Goal: Task Accomplishment & Management: Use online tool/utility

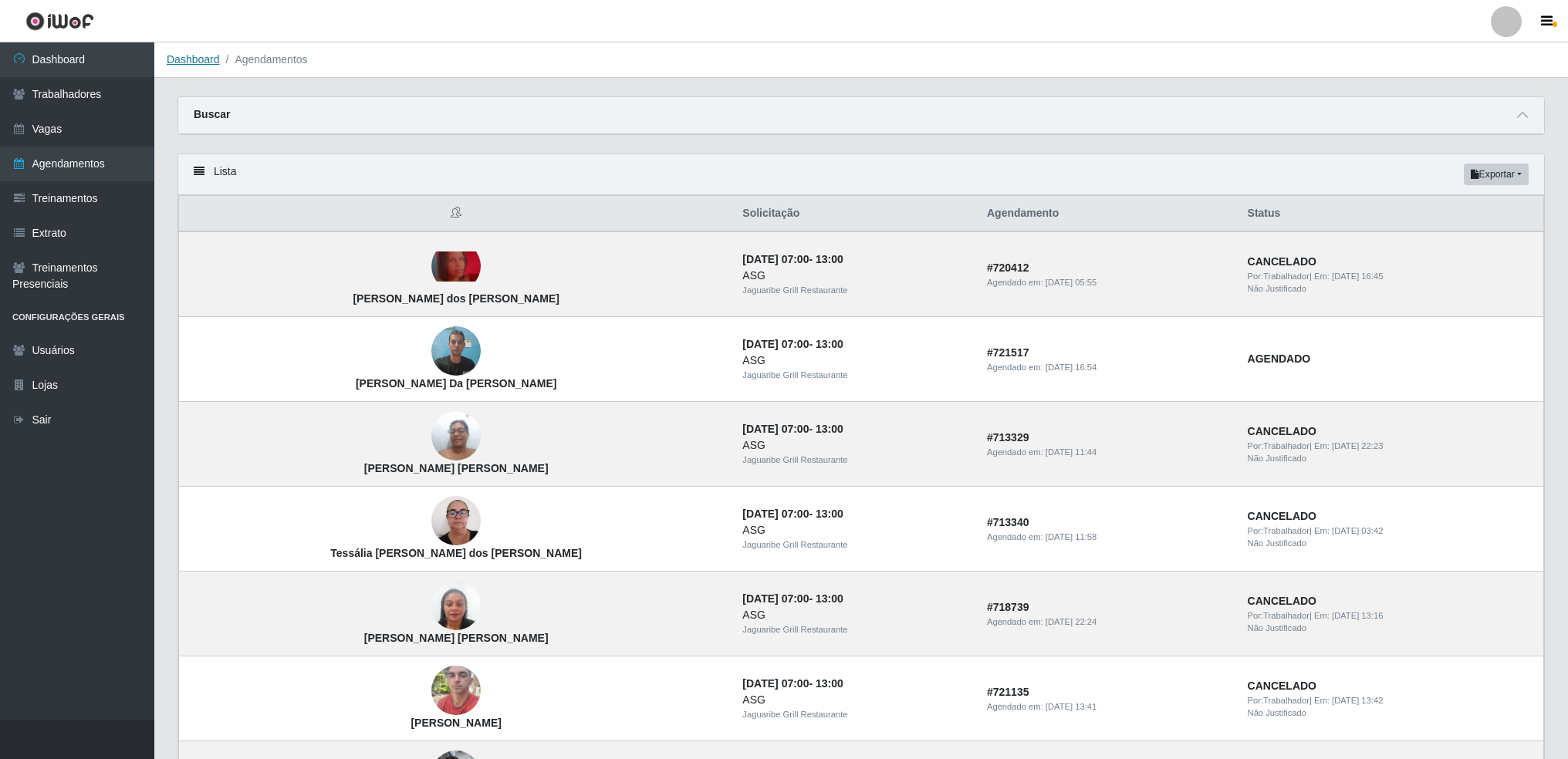
click at [190, 58] on link "Dashboard" at bounding box center [193, 59] width 54 height 12
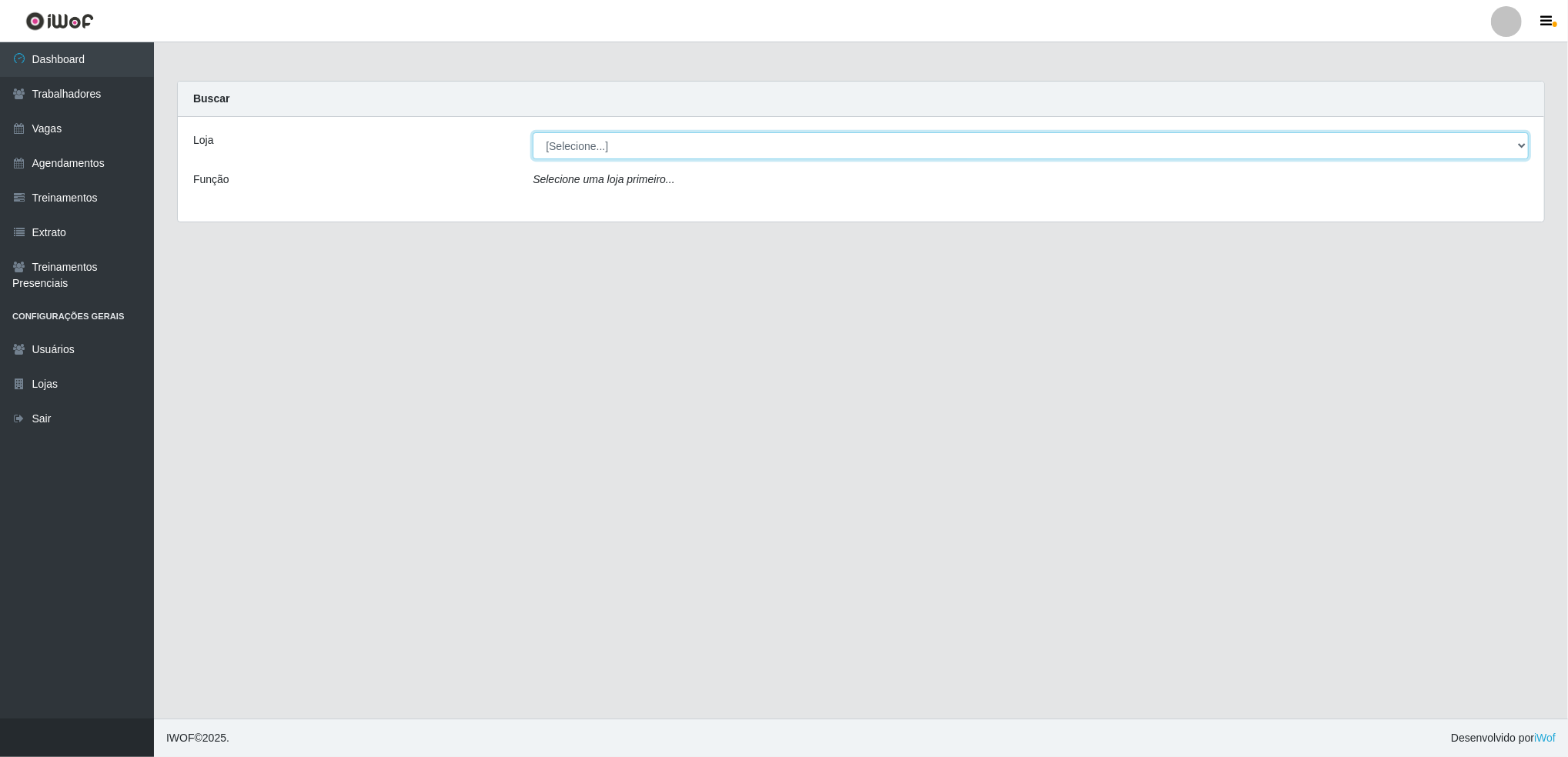
click at [605, 149] on select "[Selecione...] Jaguaribe Grill Restaurante" at bounding box center [1031, 146] width 996 height 27
select select "311"
click at [533, 133] on select "[Selecione...] Jaguaribe Grill Restaurante" at bounding box center [1031, 146] width 996 height 27
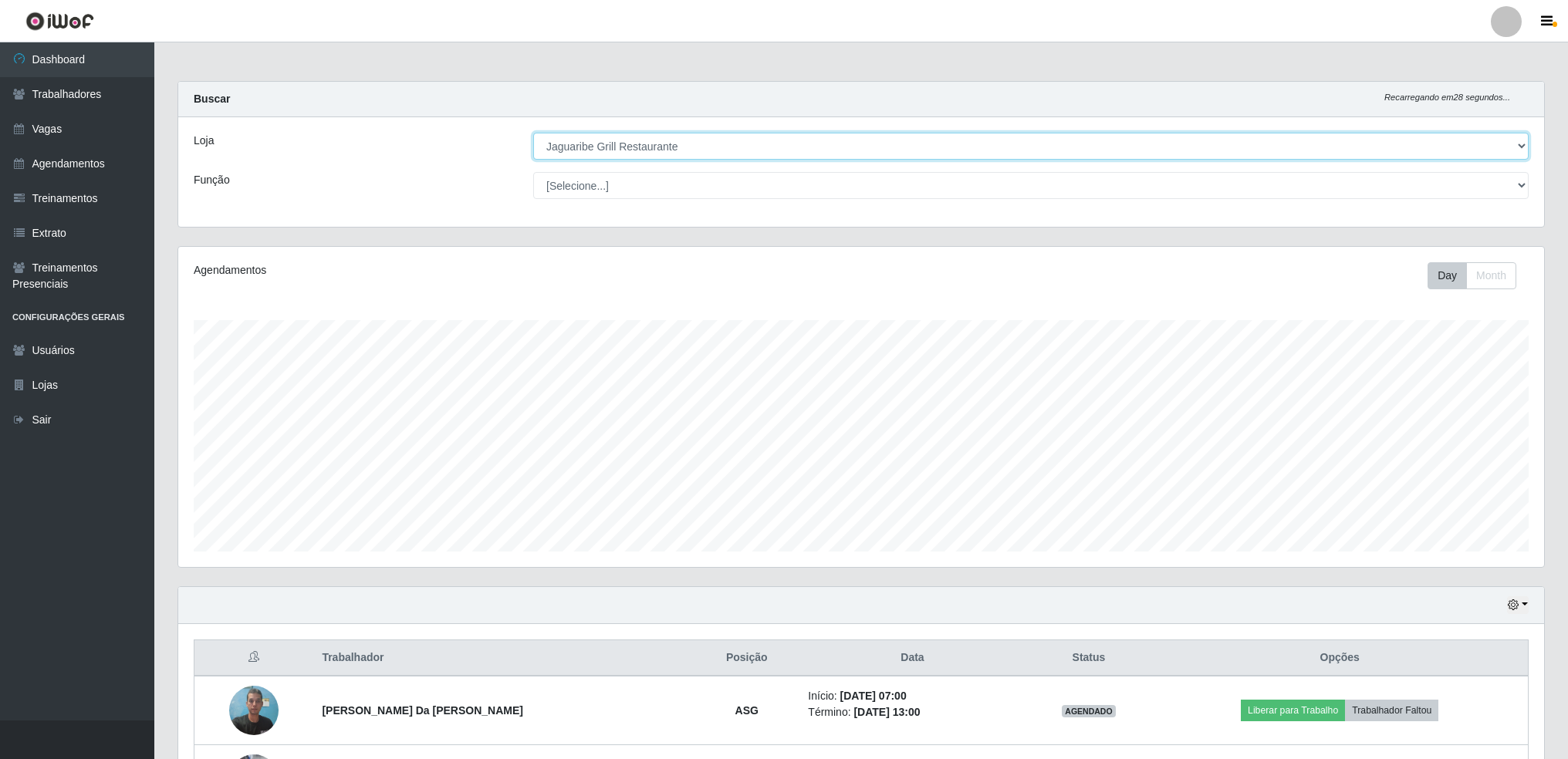
scroll to position [128, 0]
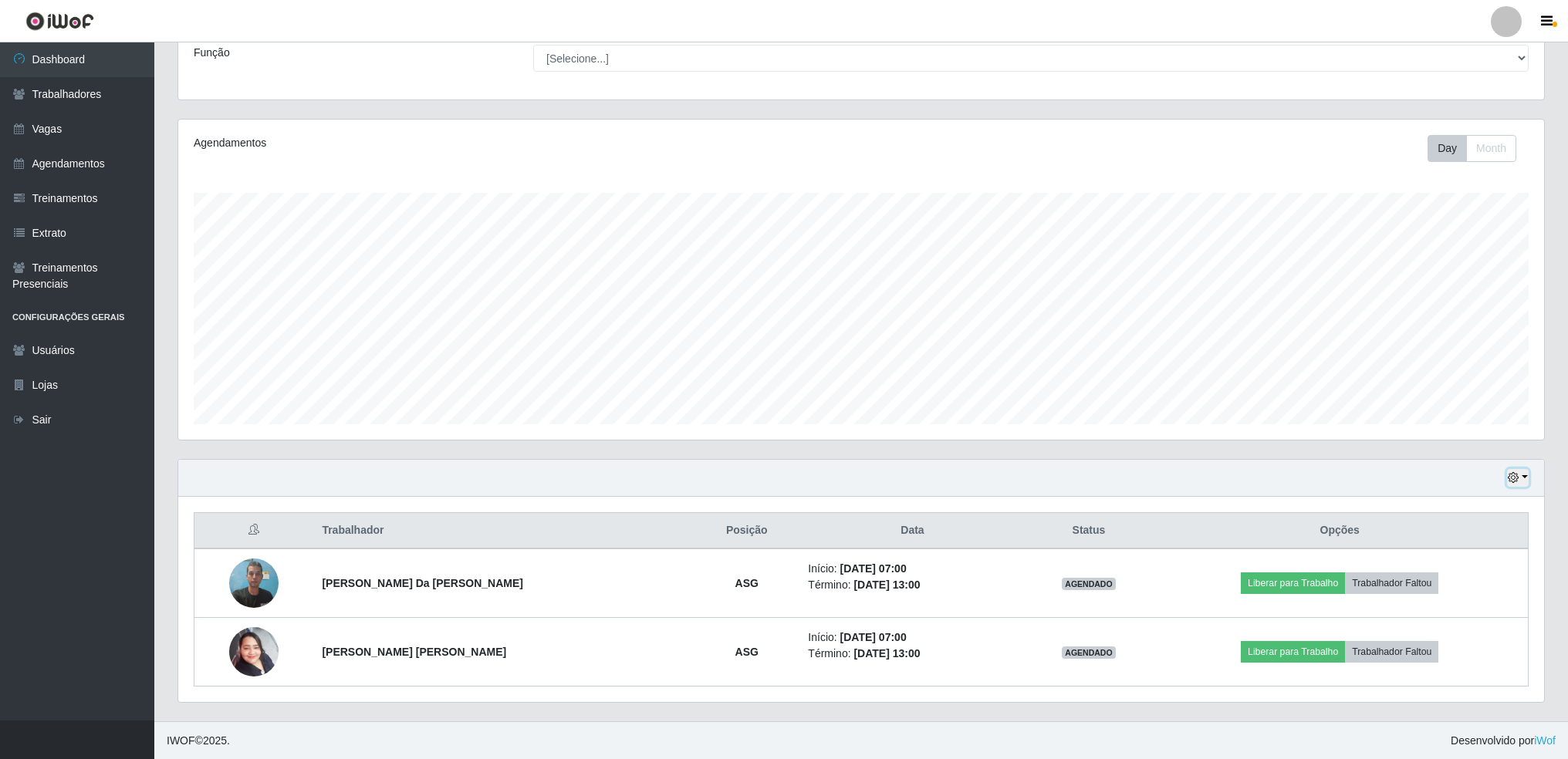
click at [1519, 481] on icon "button" at bounding box center [1513, 478] width 11 height 11
click at [1447, 637] on button "Não encerrados" at bounding box center [1465, 634] width 122 height 31
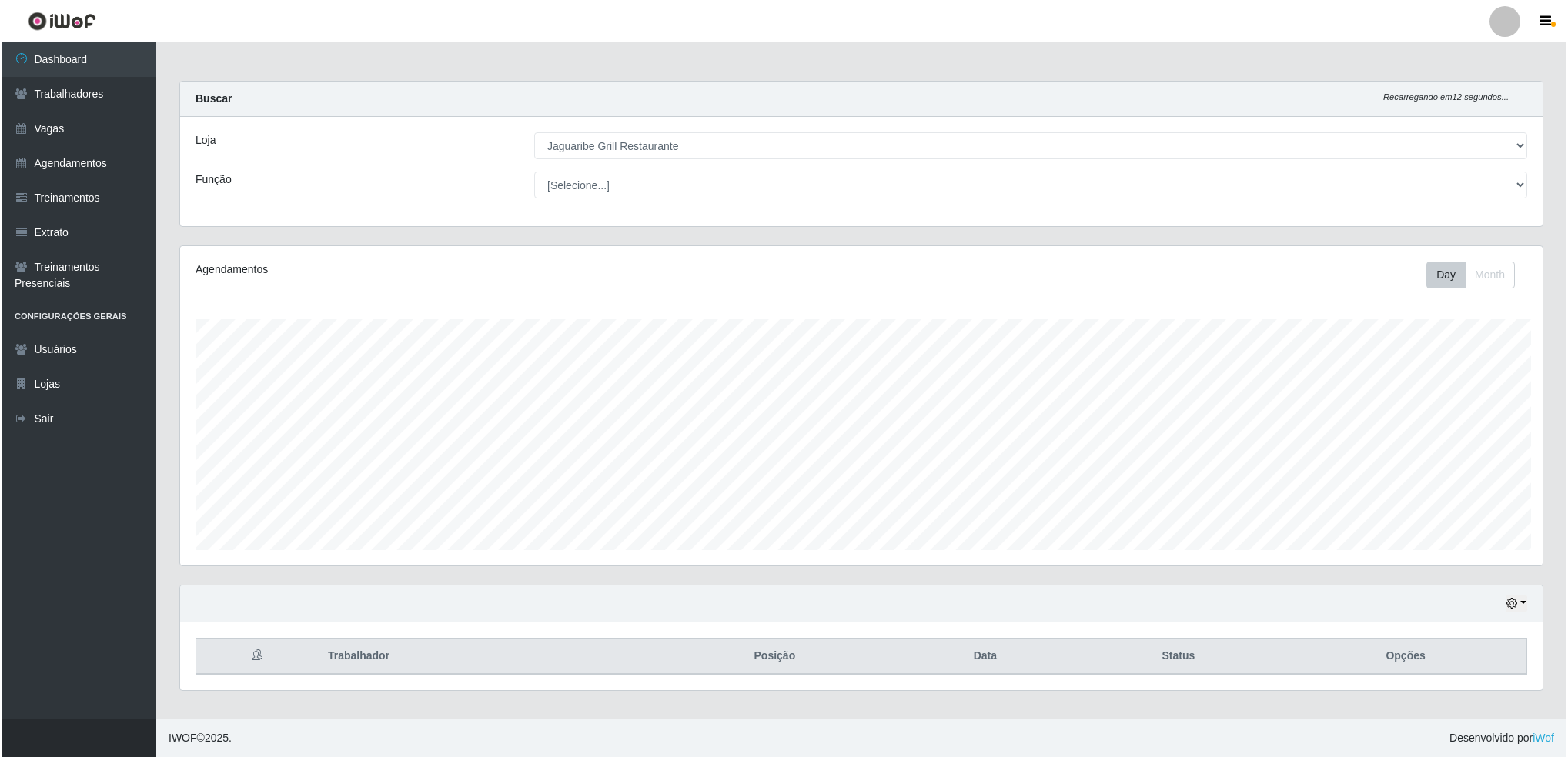
scroll to position [319, 1367]
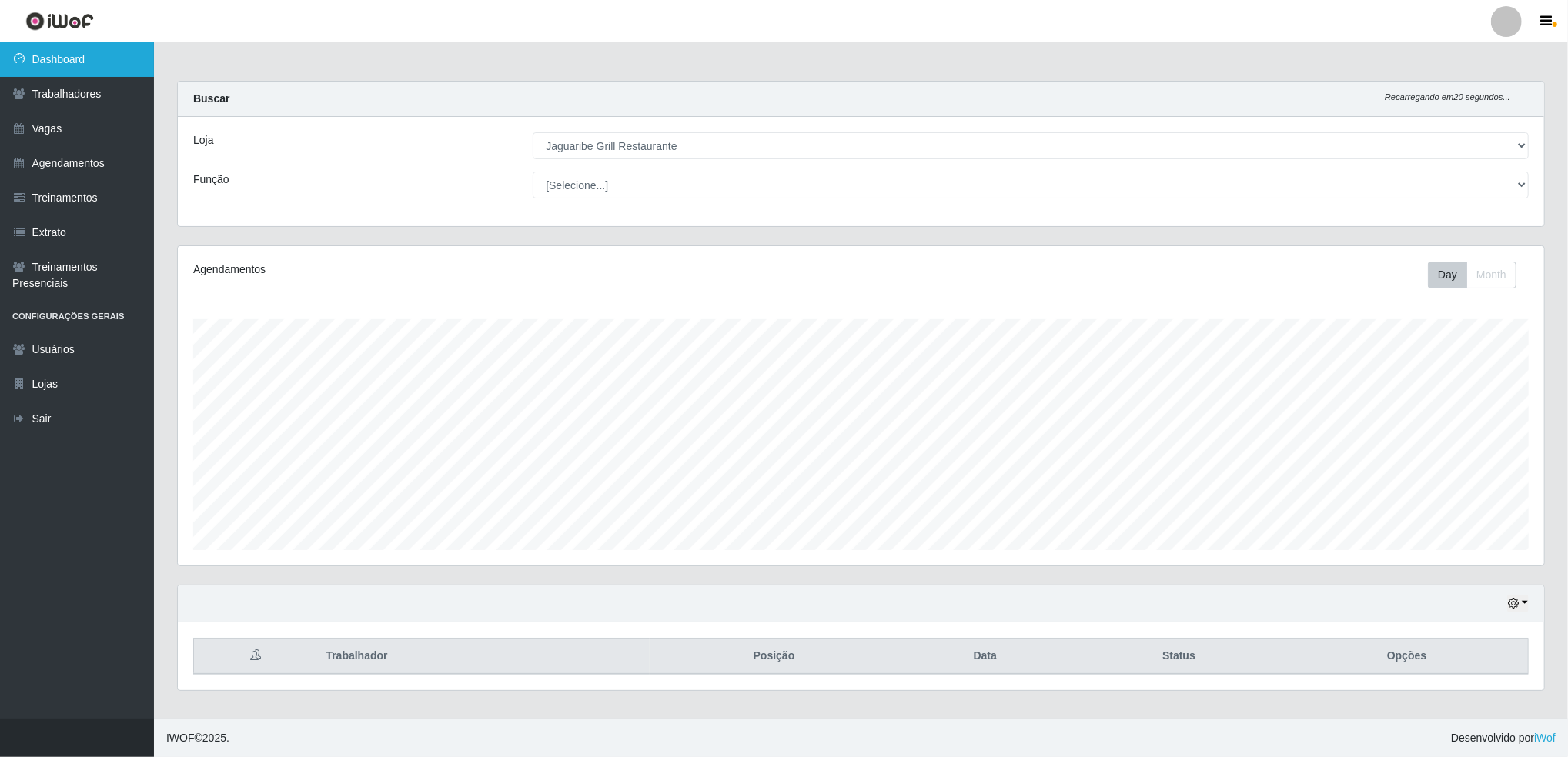
click at [75, 63] on link "Dashboard" at bounding box center [77, 60] width 154 height 35
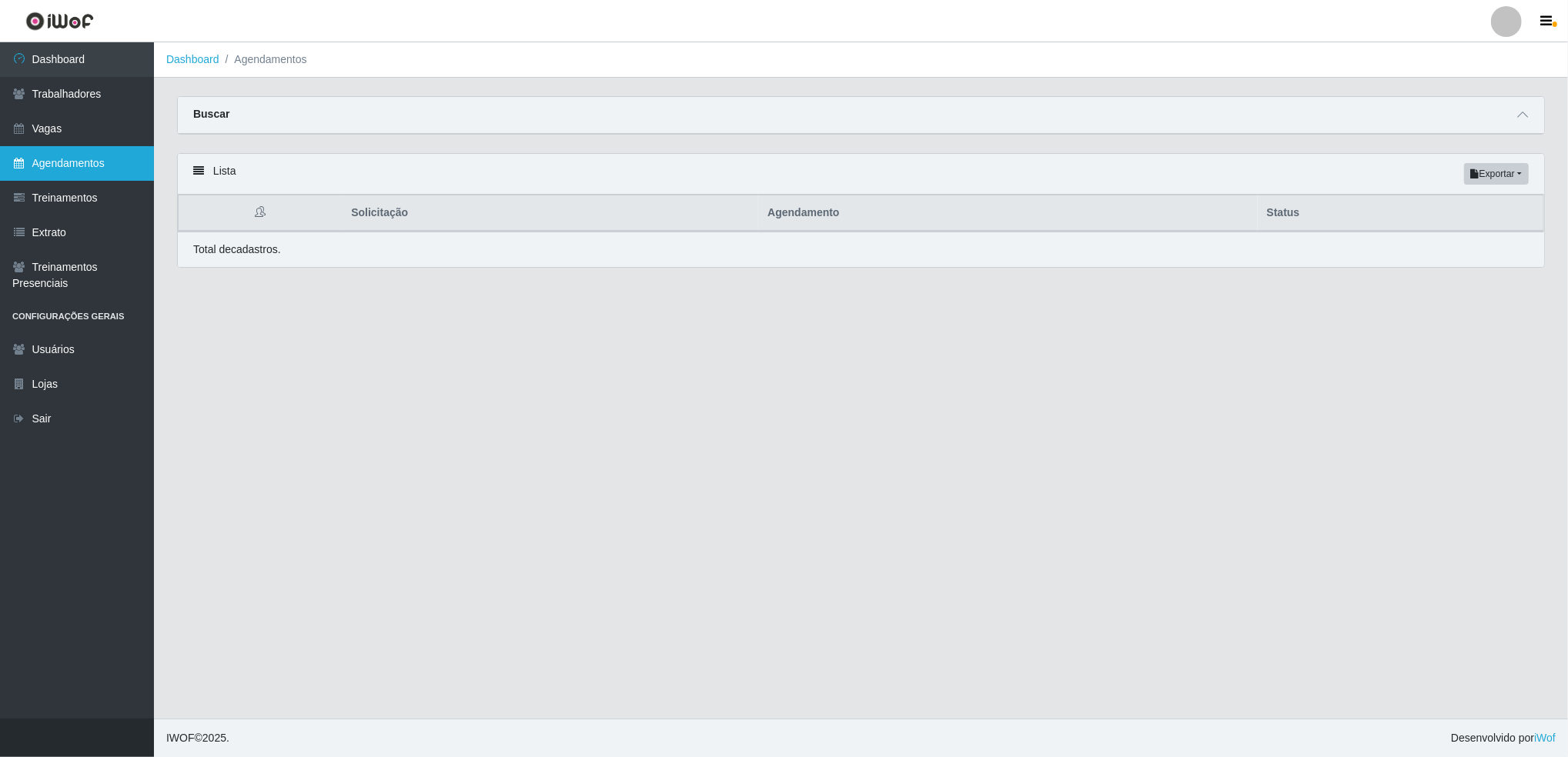
click at [113, 163] on link "Agendamentos" at bounding box center [77, 164] width 154 height 35
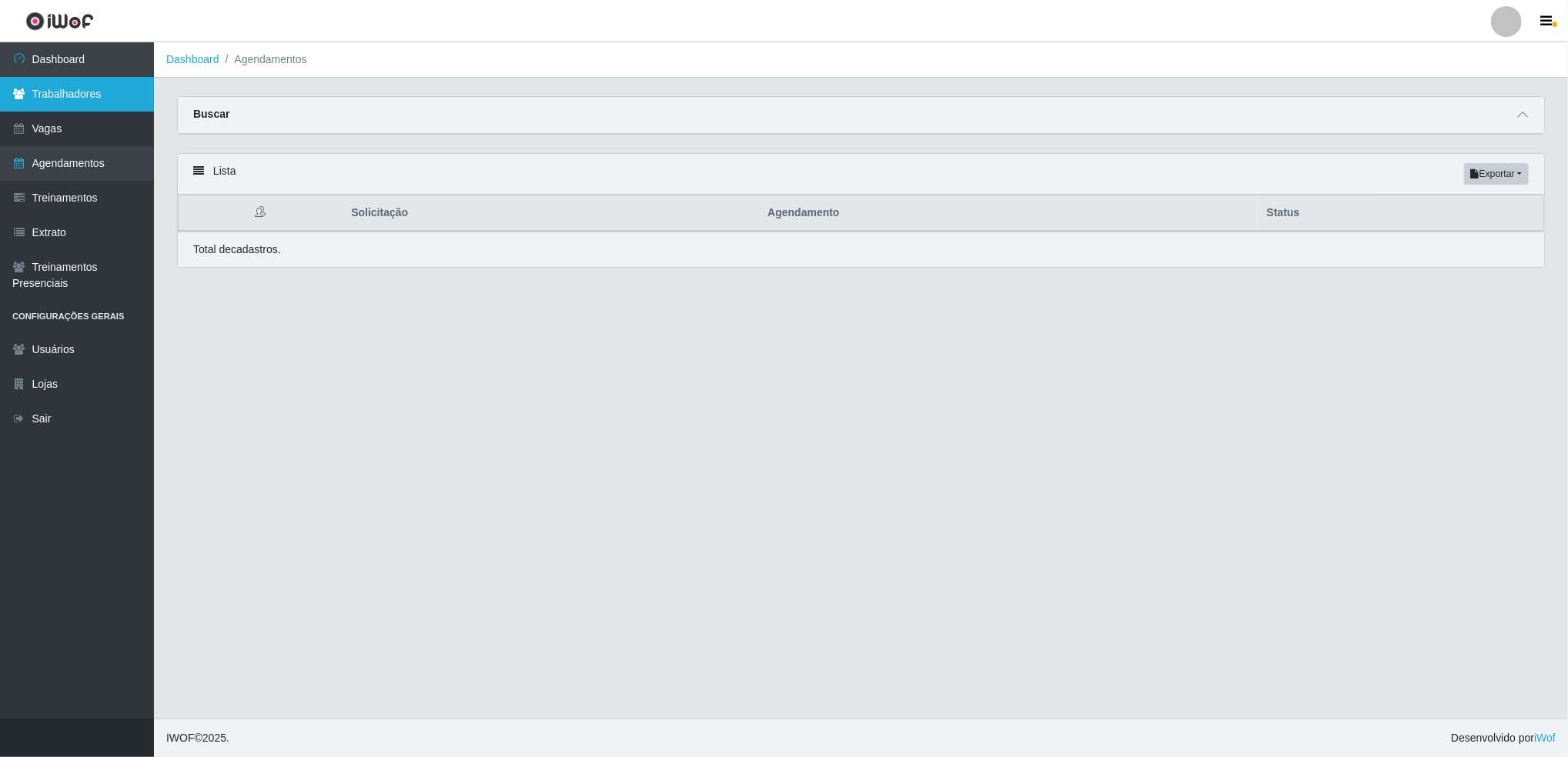
click at [82, 86] on link "Trabalhadores" at bounding box center [77, 94] width 154 height 35
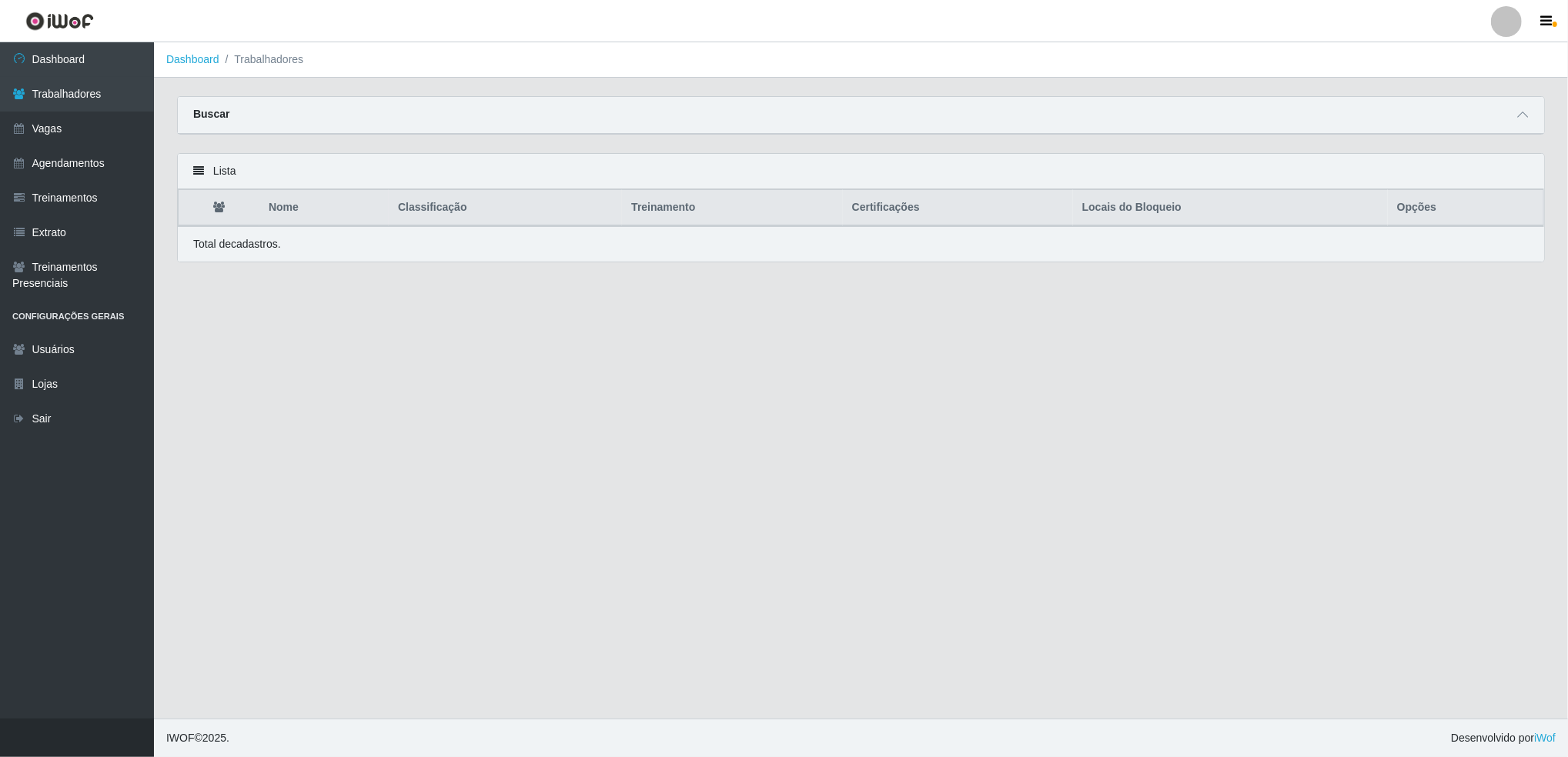
click at [285, 64] on li "Trabalhadores" at bounding box center [262, 60] width 85 height 17
click at [96, 65] on link "Dashboard" at bounding box center [77, 60] width 154 height 35
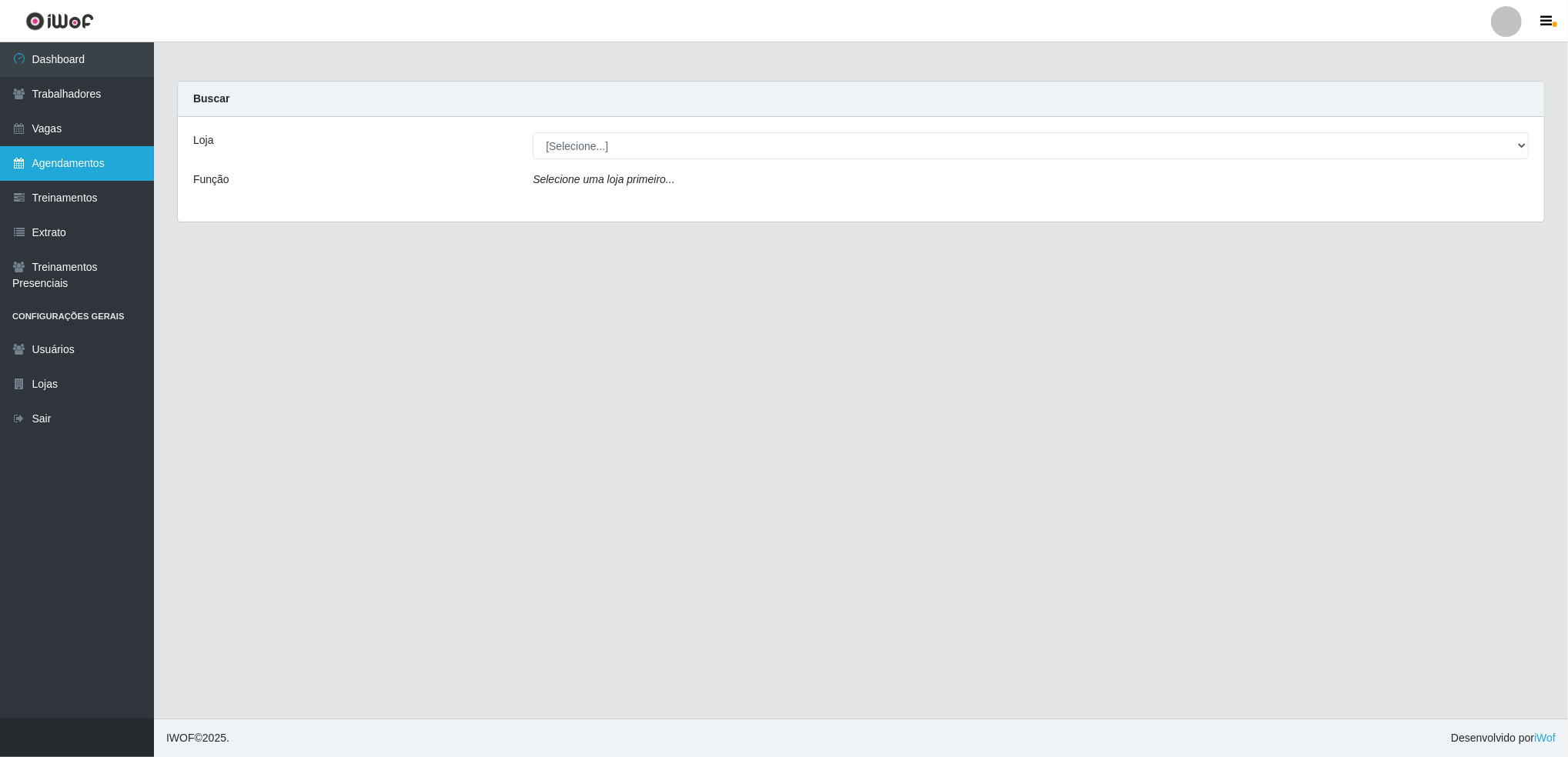
click at [89, 149] on link "Agendamentos" at bounding box center [77, 164] width 154 height 35
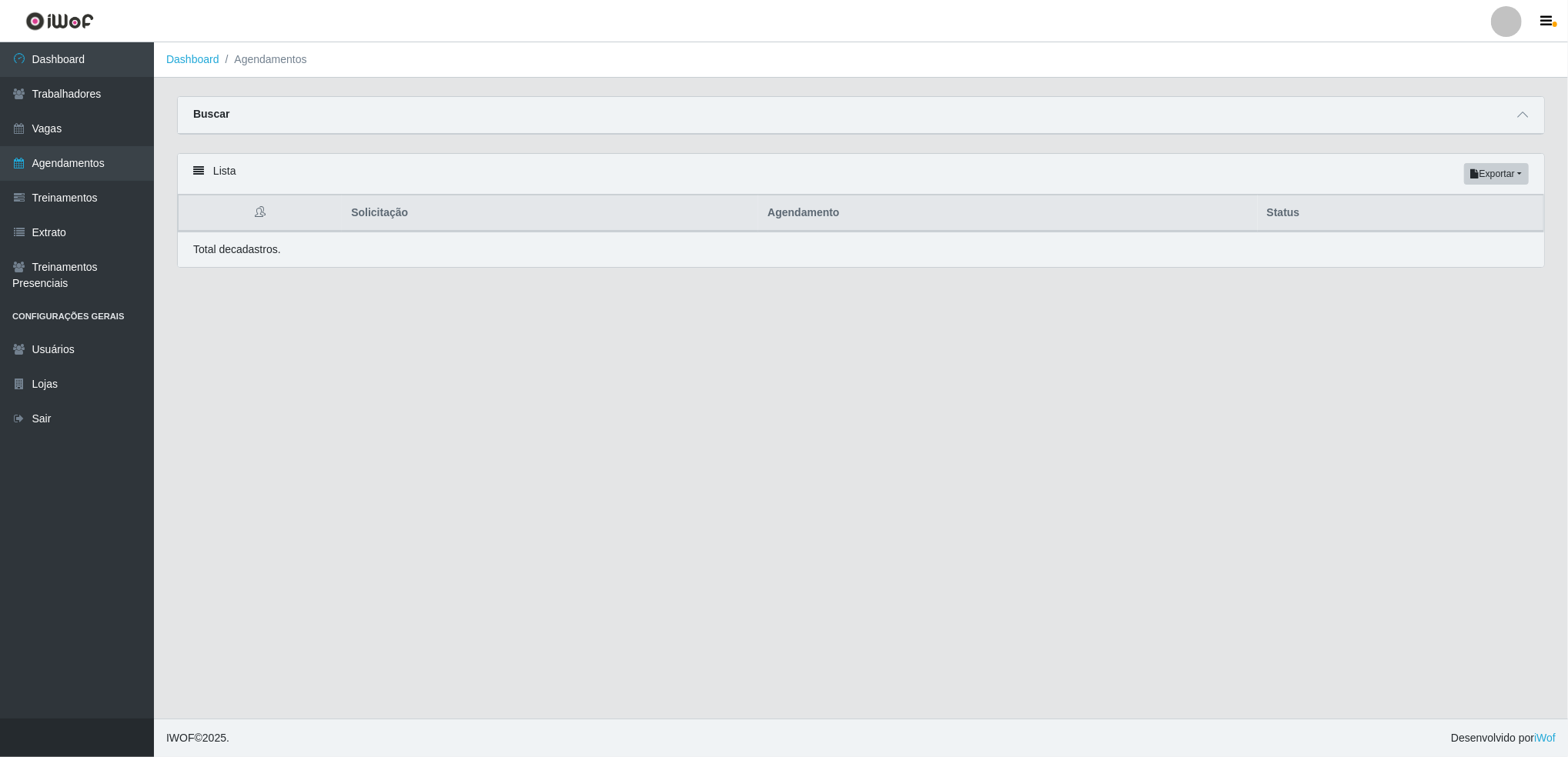
click at [1522, 128] on div "Buscar" at bounding box center [861, 115] width 1367 height 37
click at [1526, 108] on span at bounding box center [1523, 114] width 18 height 18
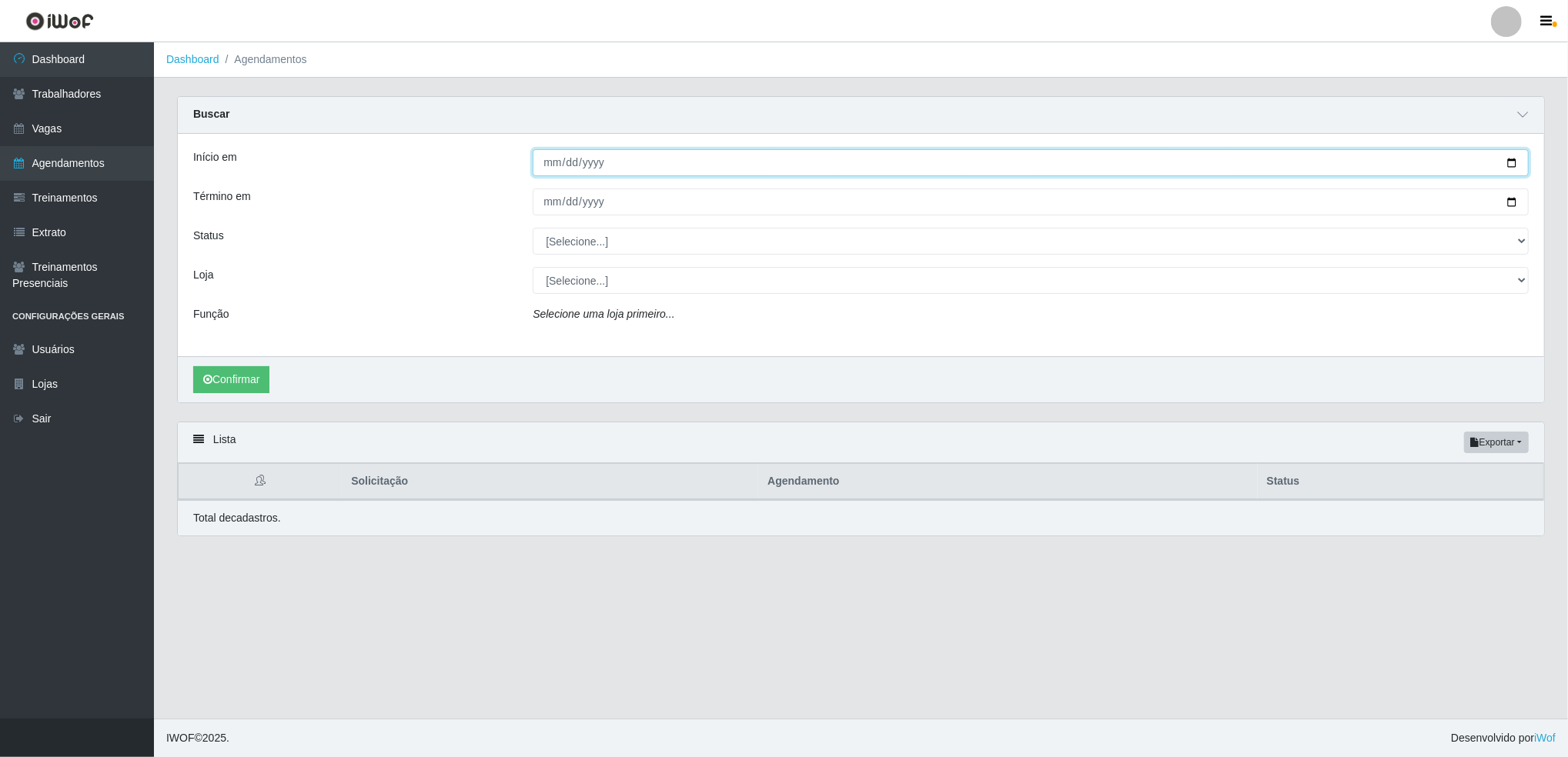
click at [1514, 165] on input "Início em" at bounding box center [1031, 162] width 996 height 27
type input "2025-08-25"
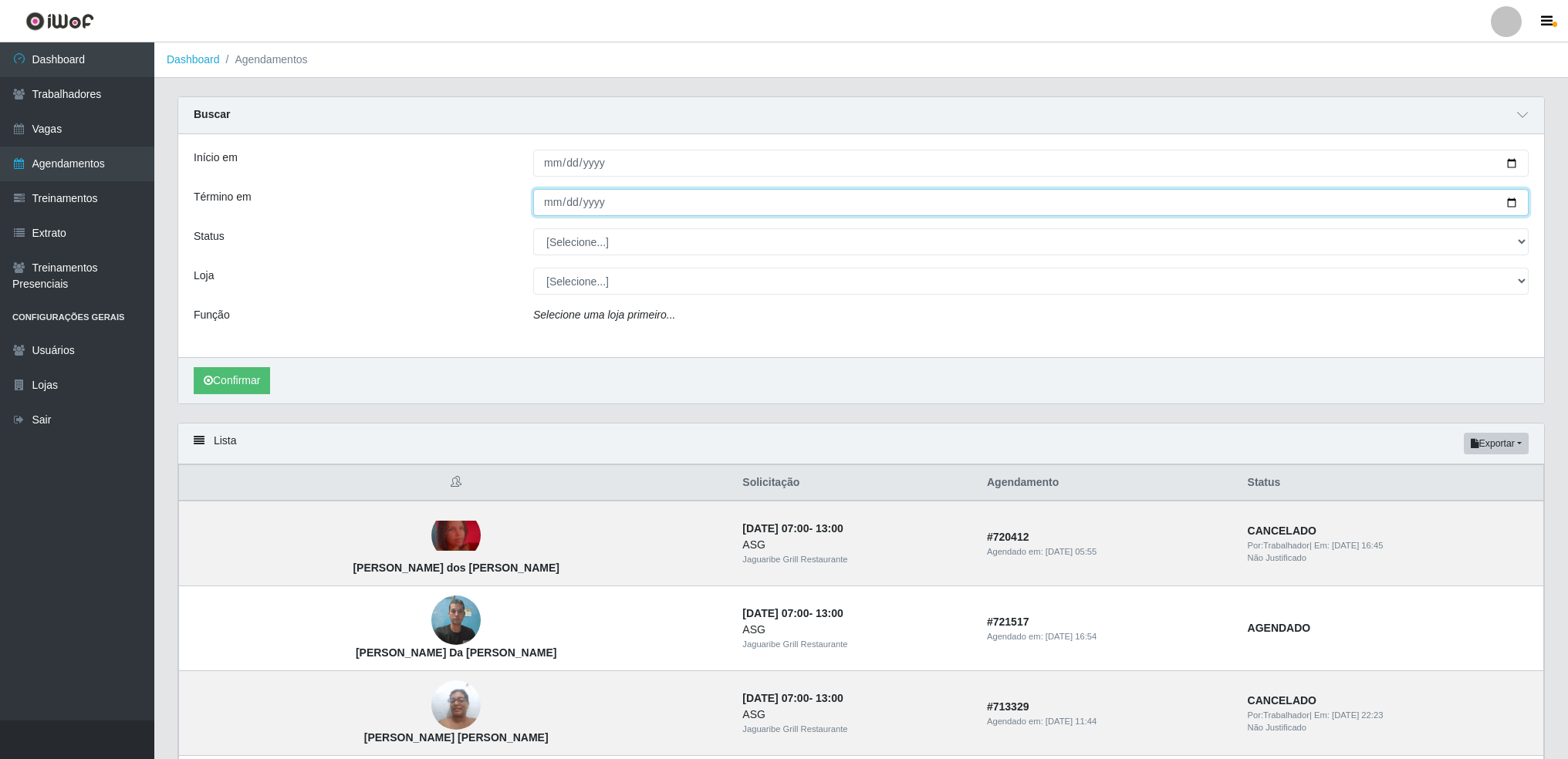
click at [1514, 202] on input "Término em" at bounding box center [1031, 202] width 996 height 27
type input "2025-08-29"
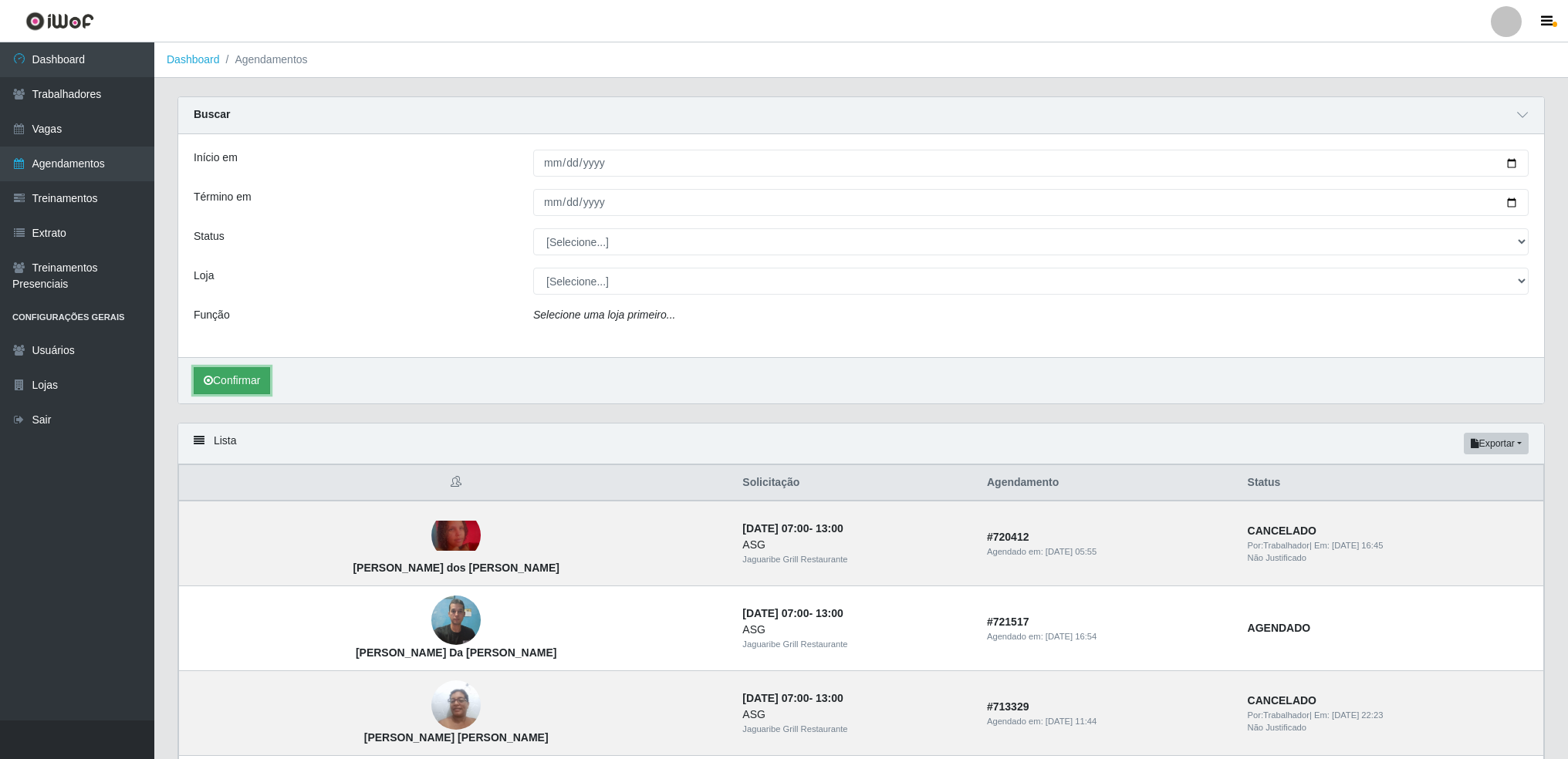
click at [242, 379] on button "Confirmar" at bounding box center [232, 380] width 77 height 27
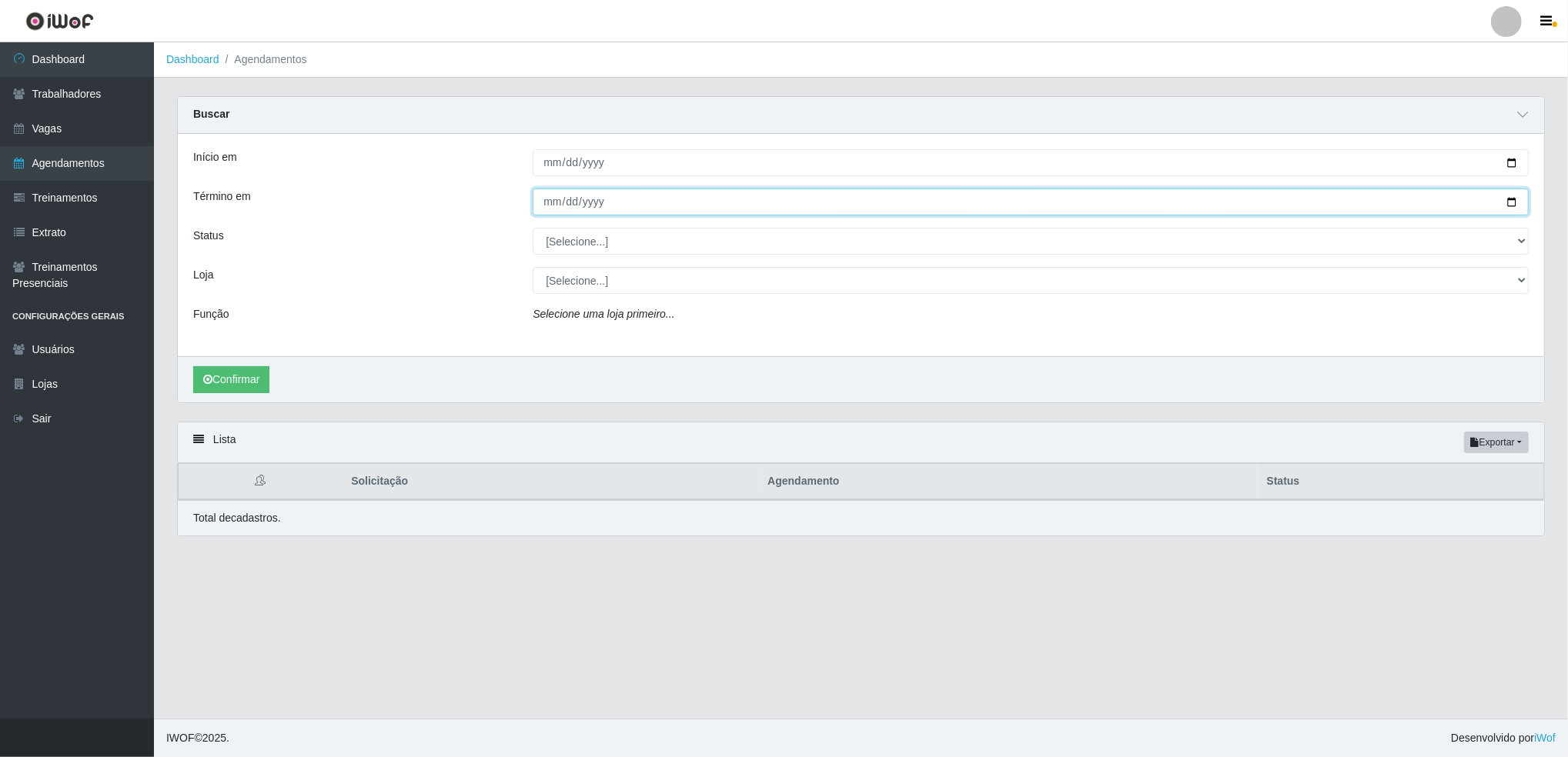
click at [1513, 207] on input "2025-08-29" at bounding box center [1031, 202] width 996 height 27
click at [700, 207] on input "2025-08-29" at bounding box center [1031, 202] width 996 height 27
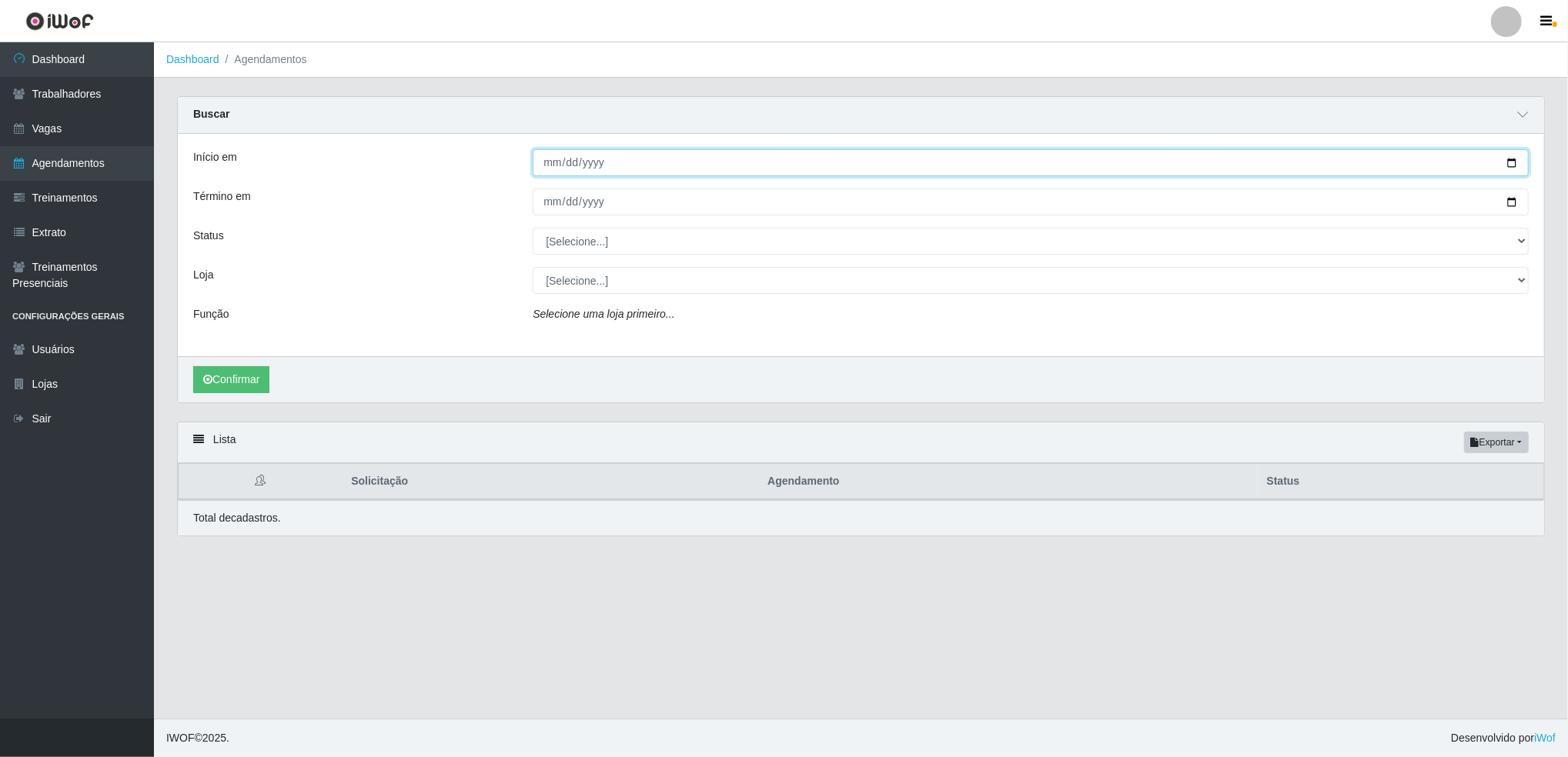
click at [1512, 163] on input "2025-08-25" at bounding box center [1031, 162] width 996 height 27
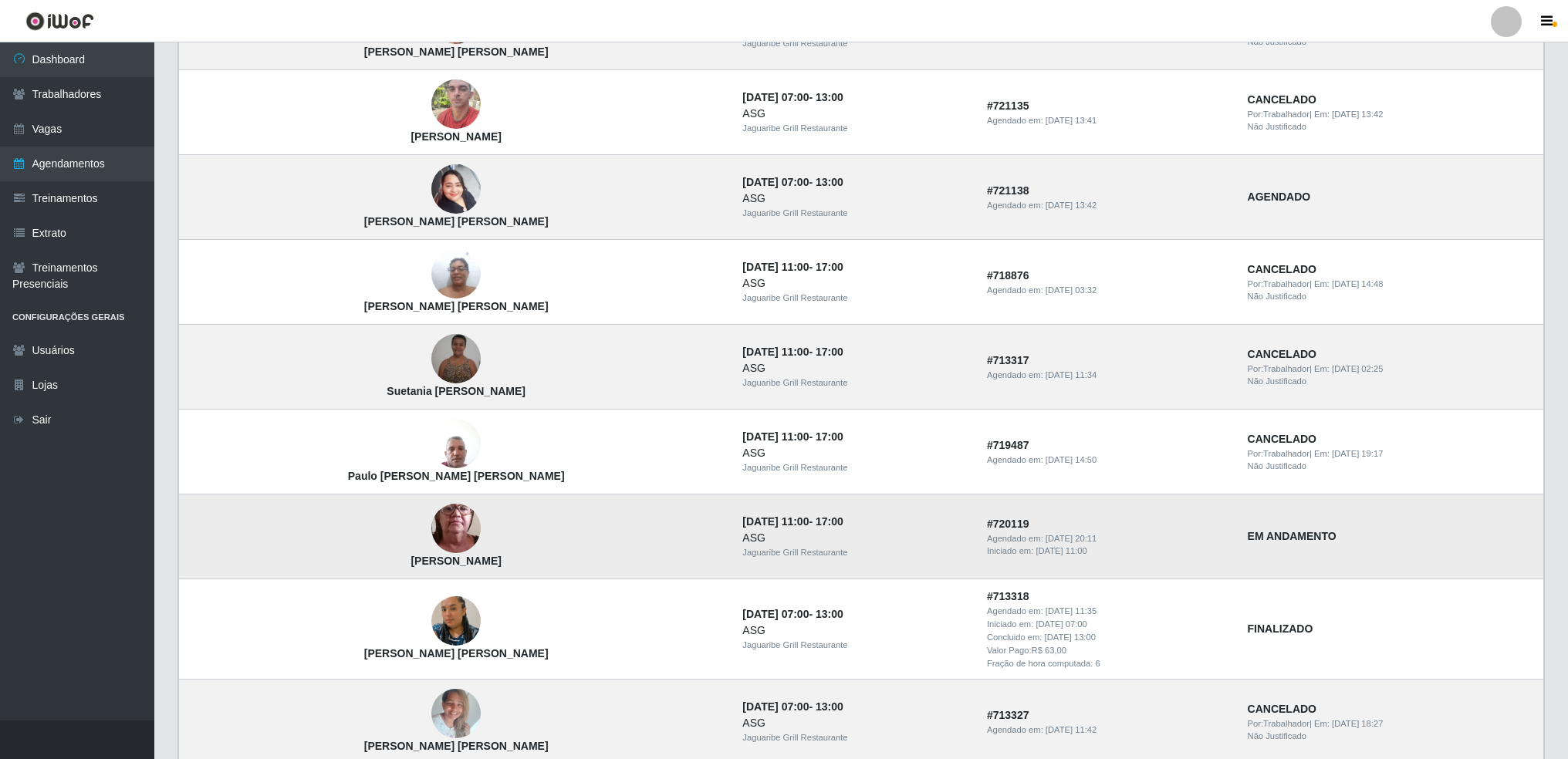
scroll to position [864, 0]
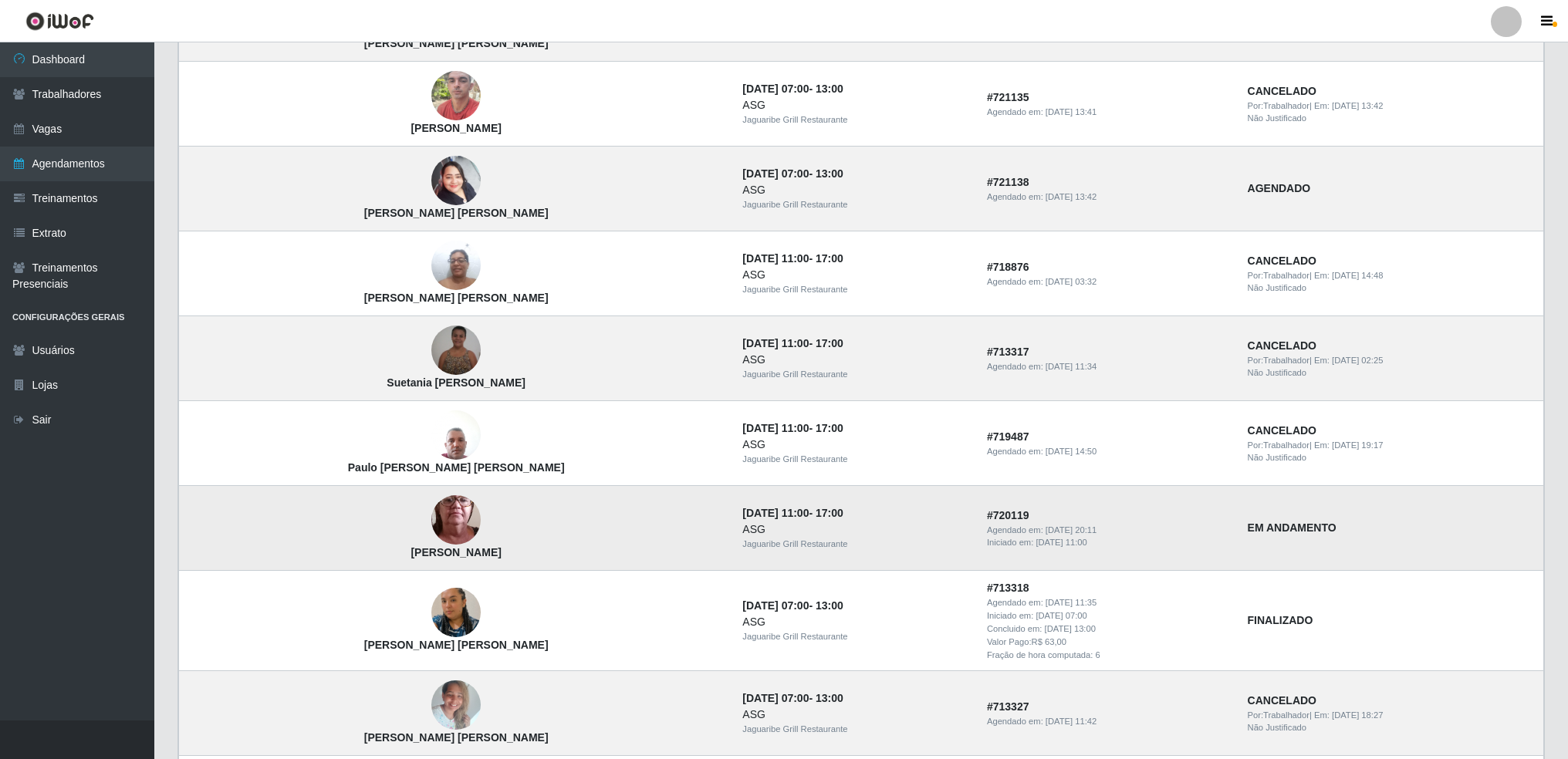
click at [1137, 516] on td "# 720119 Agendado em: 27/08/2025, 20:11 Iniciado em: 28/08/2025, 11:00" at bounding box center [1109, 529] width 261 height 85
click at [1239, 540] on td "EM ANDAMENTO" at bounding box center [1391, 529] width 306 height 85
click at [432, 528] on img at bounding box center [456, 520] width 49 height 110
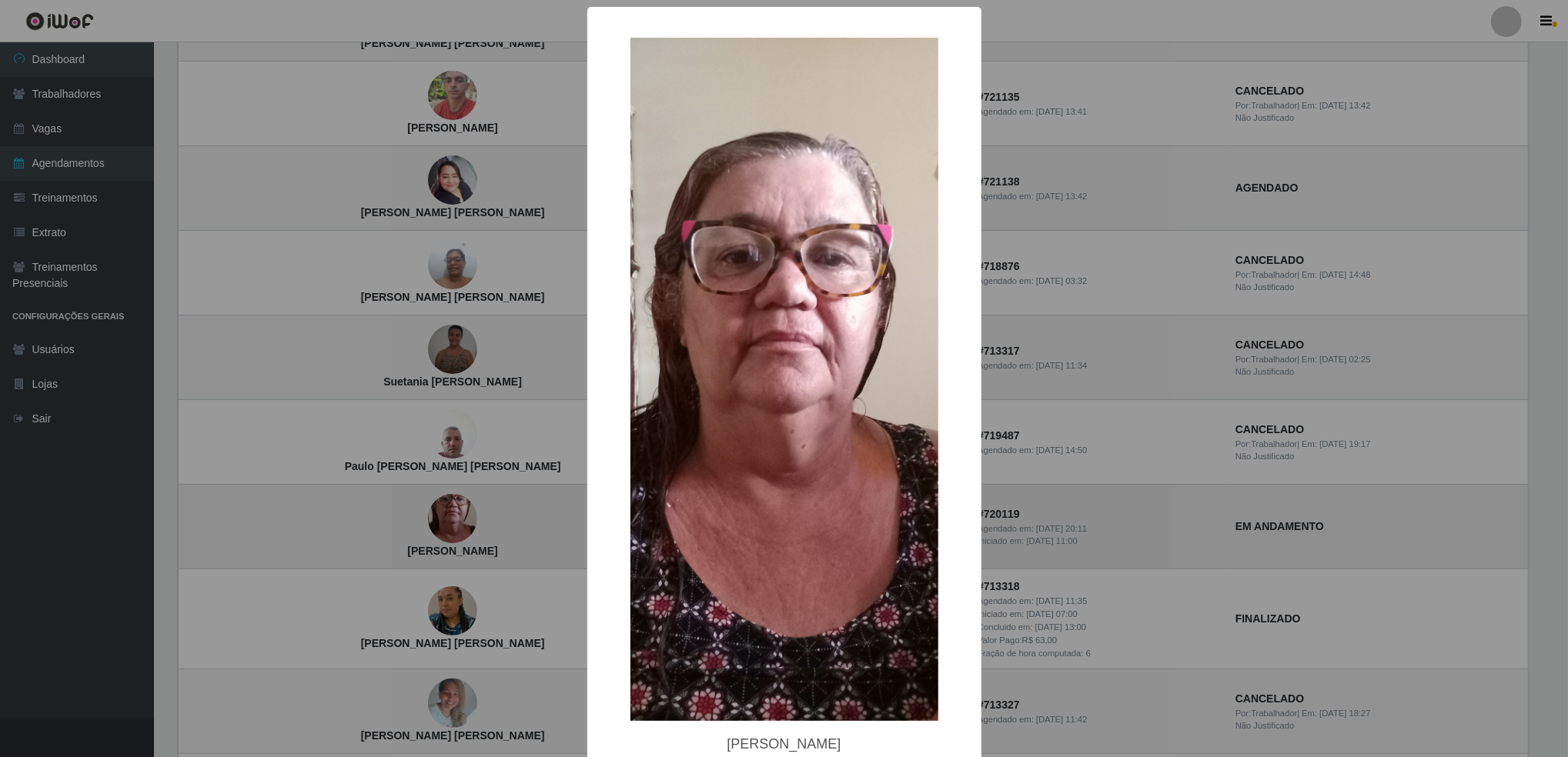
click at [395, 526] on div "× Telma Flora de Sousa OK Cancel" at bounding box center [784, 378] width 1568 height 757
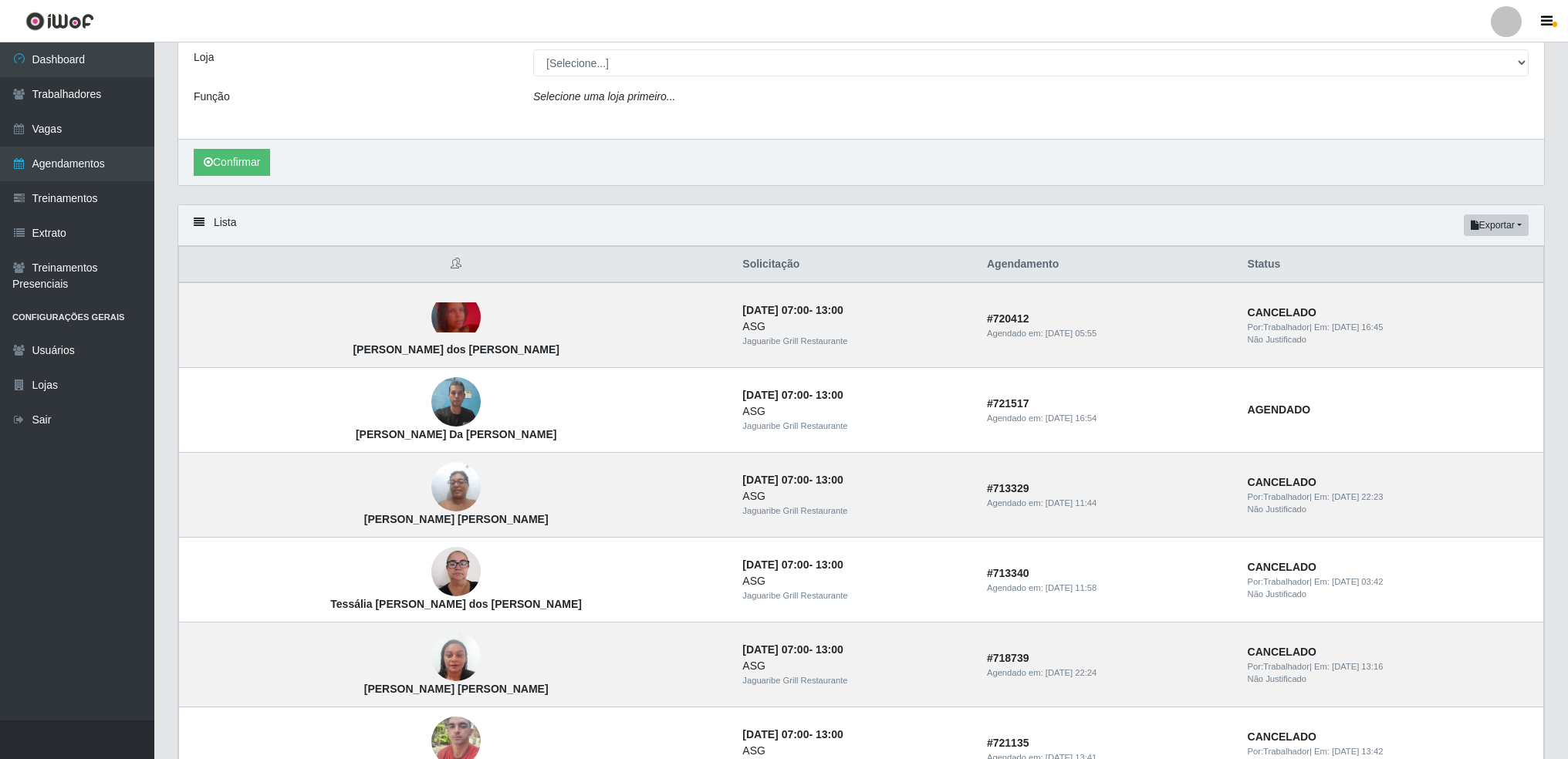
scroll to position [0, 0]
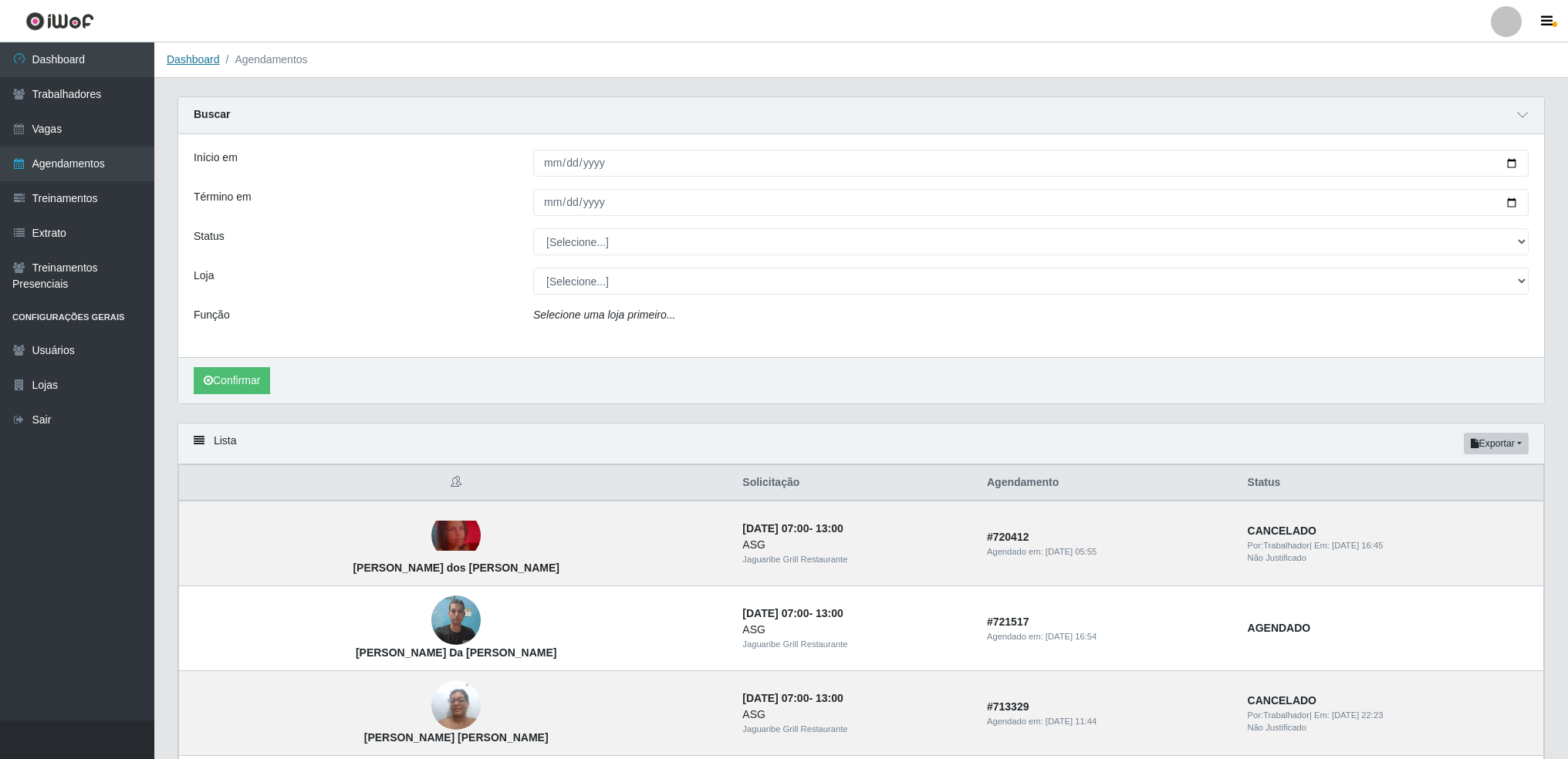
click at [202, 54] on link "Dashboard" at bounding box center [193, 59] width 54 height 12
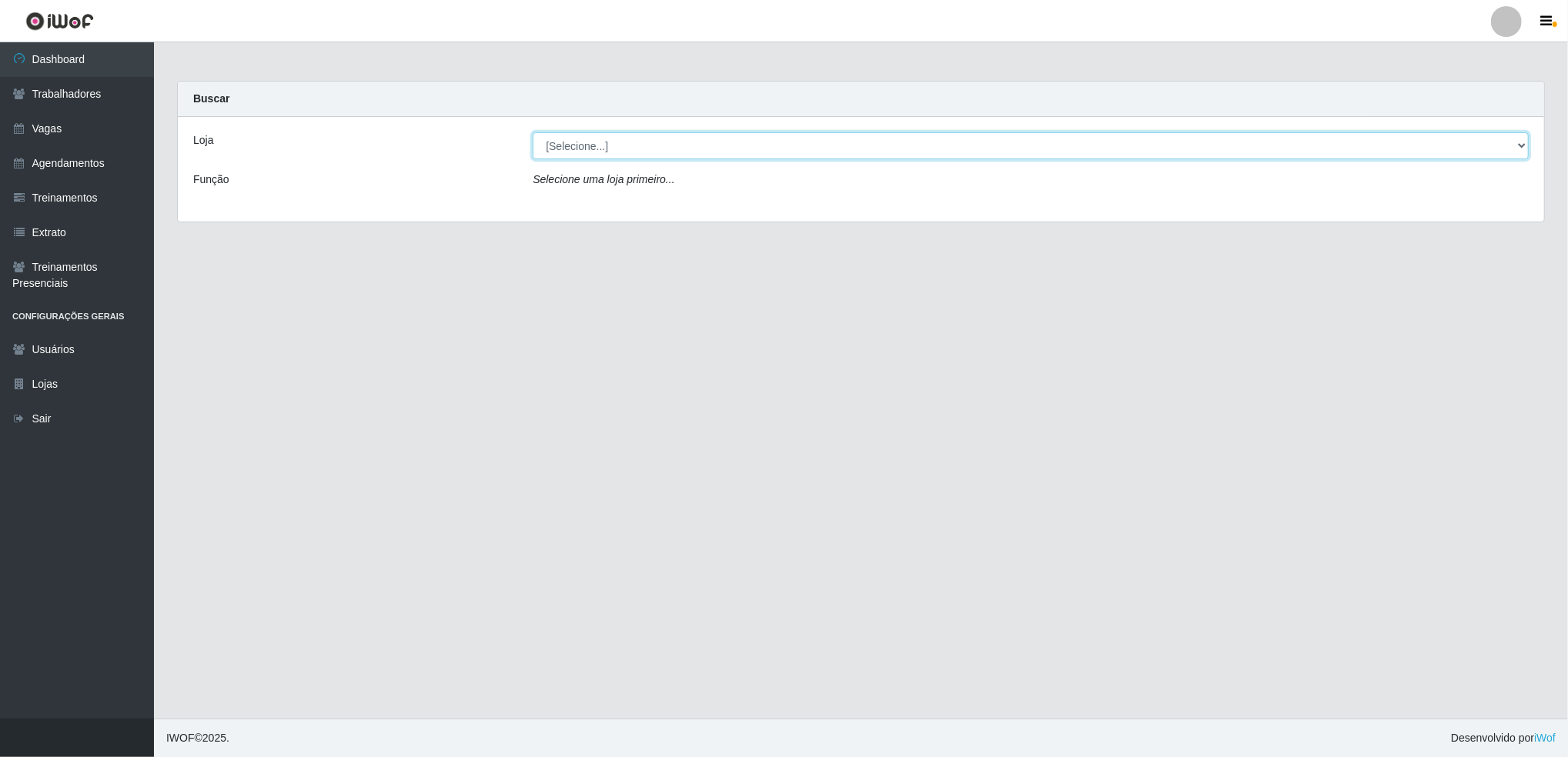
click at [971, 159] on select "[Selecione...] Jaguaribe Grill Restaurante" at bounding box center [1031, 146] width 996 height 27
click at [533, 133] on select "[Selecione...] Jaguaribe Grill Restaurante" at bounding box center [1031, 146] width 996 height 27
click at [944, 139] on select "[Selecione...] Jaguaribe Grill Restaurante" at bounding box center [1031, 146] width 996 height 27
select select "311"
click at [533, 133] on select "[Selecione...] Jaguaribe Grill Restaurante" at bounding box center [1031, 146] width 996 height 27
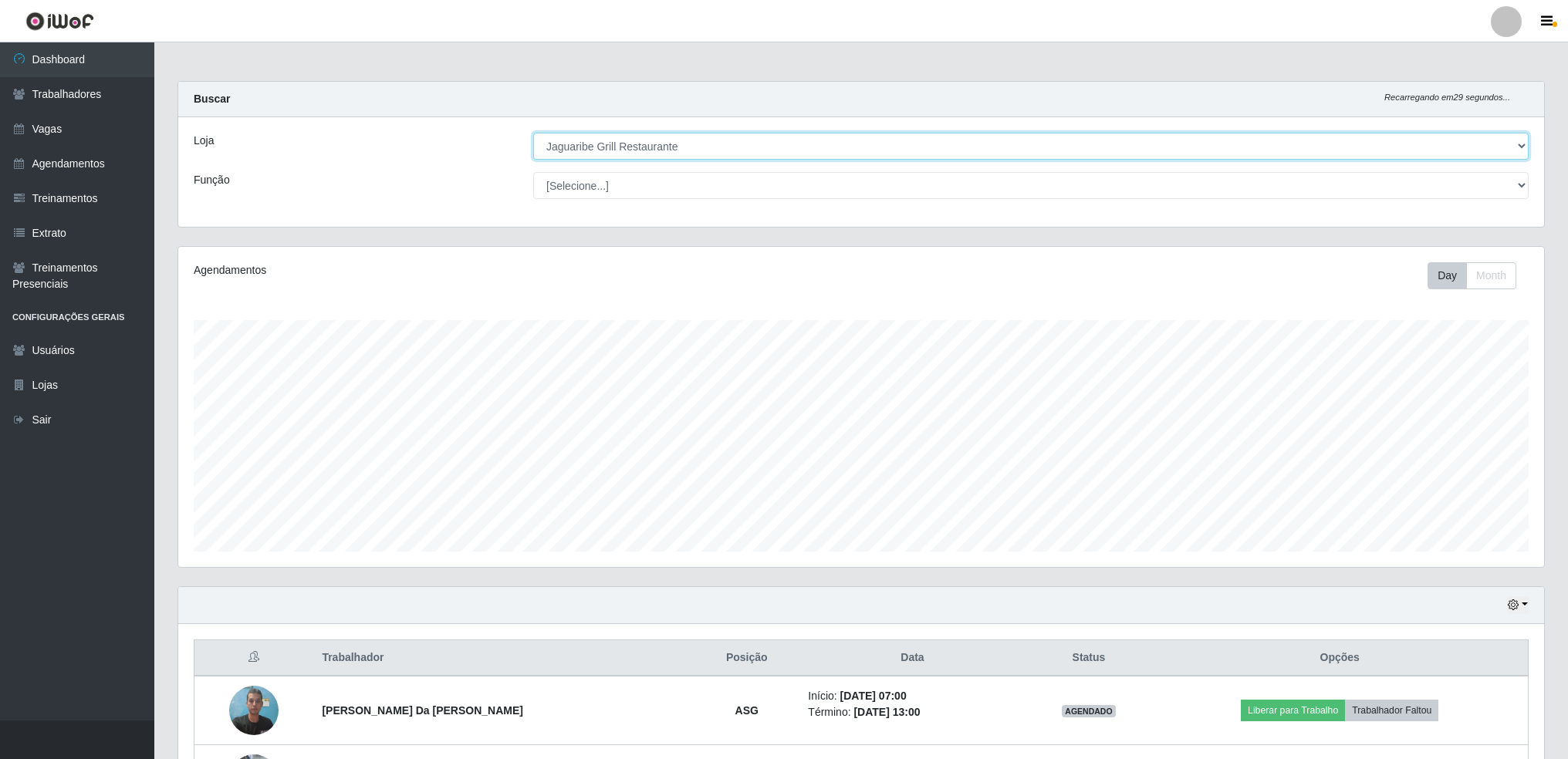
scroll to position [128, 0]
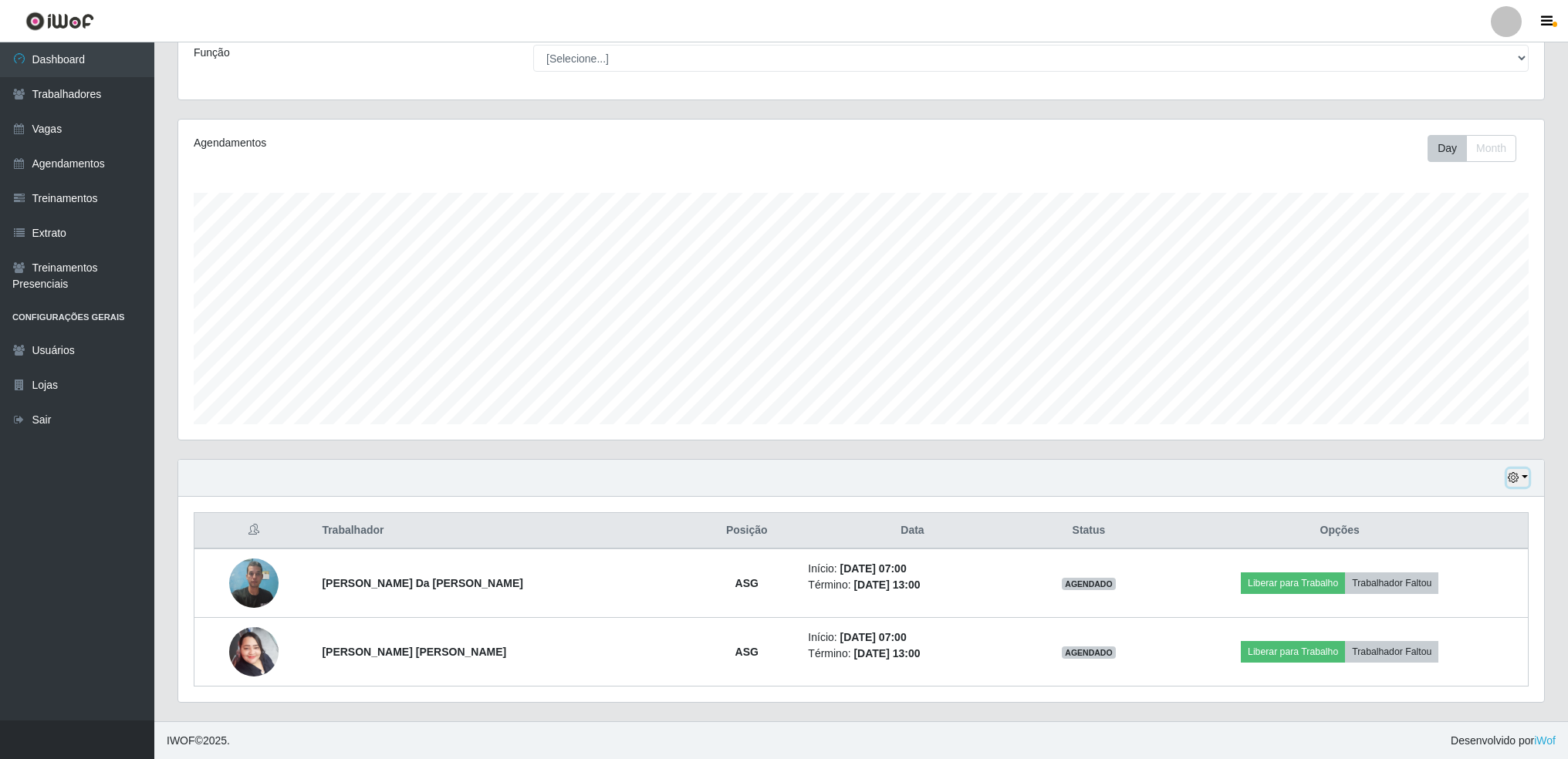
click at [1511, 477] on icon "button" at bounding box center [1513, 478] width 11 height 11
click at [1446, 640] on button "Não encerrados" at bounding box center [1465, 634] width 122 height 31
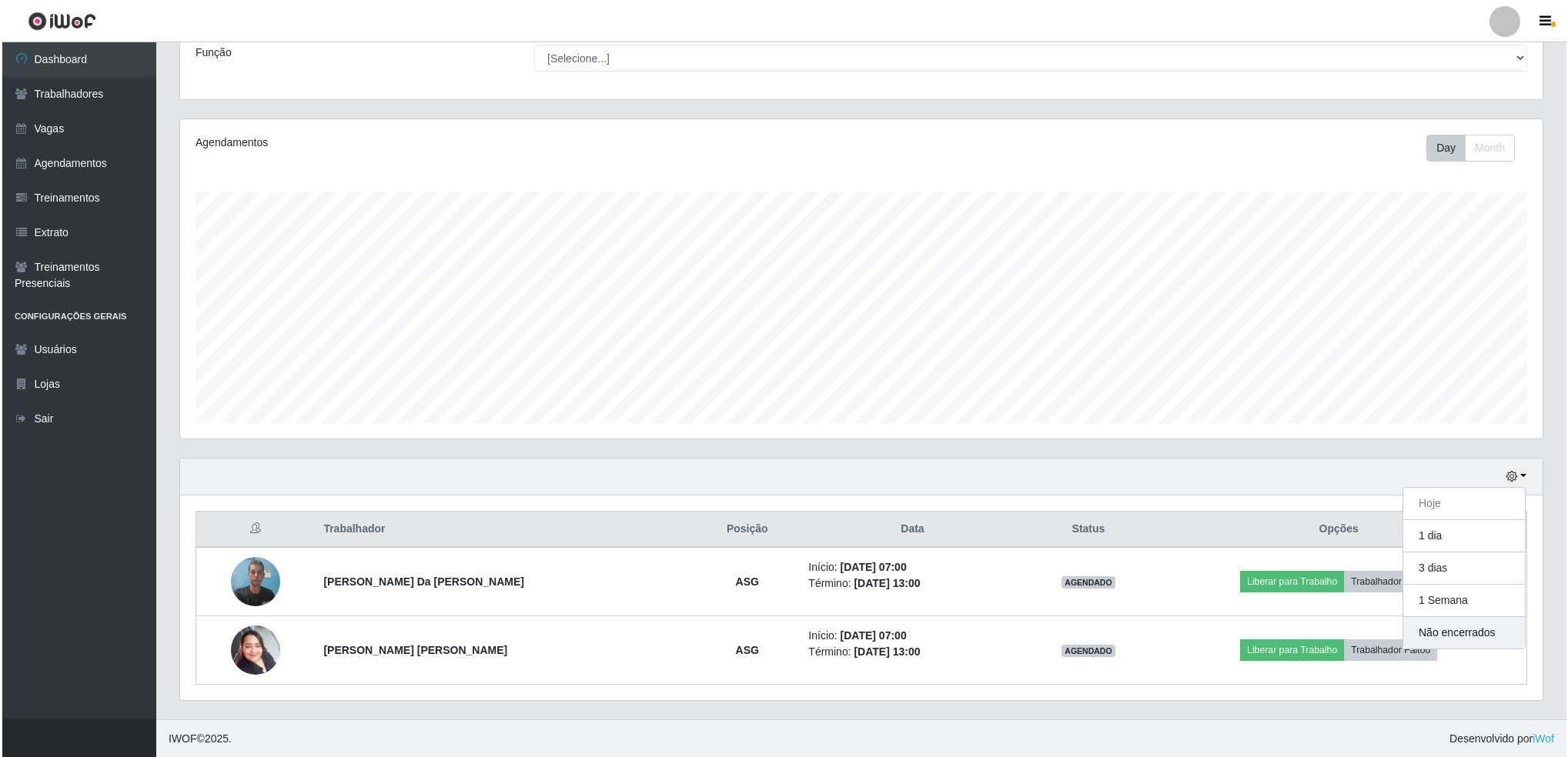
scroll to position [319, 1367]
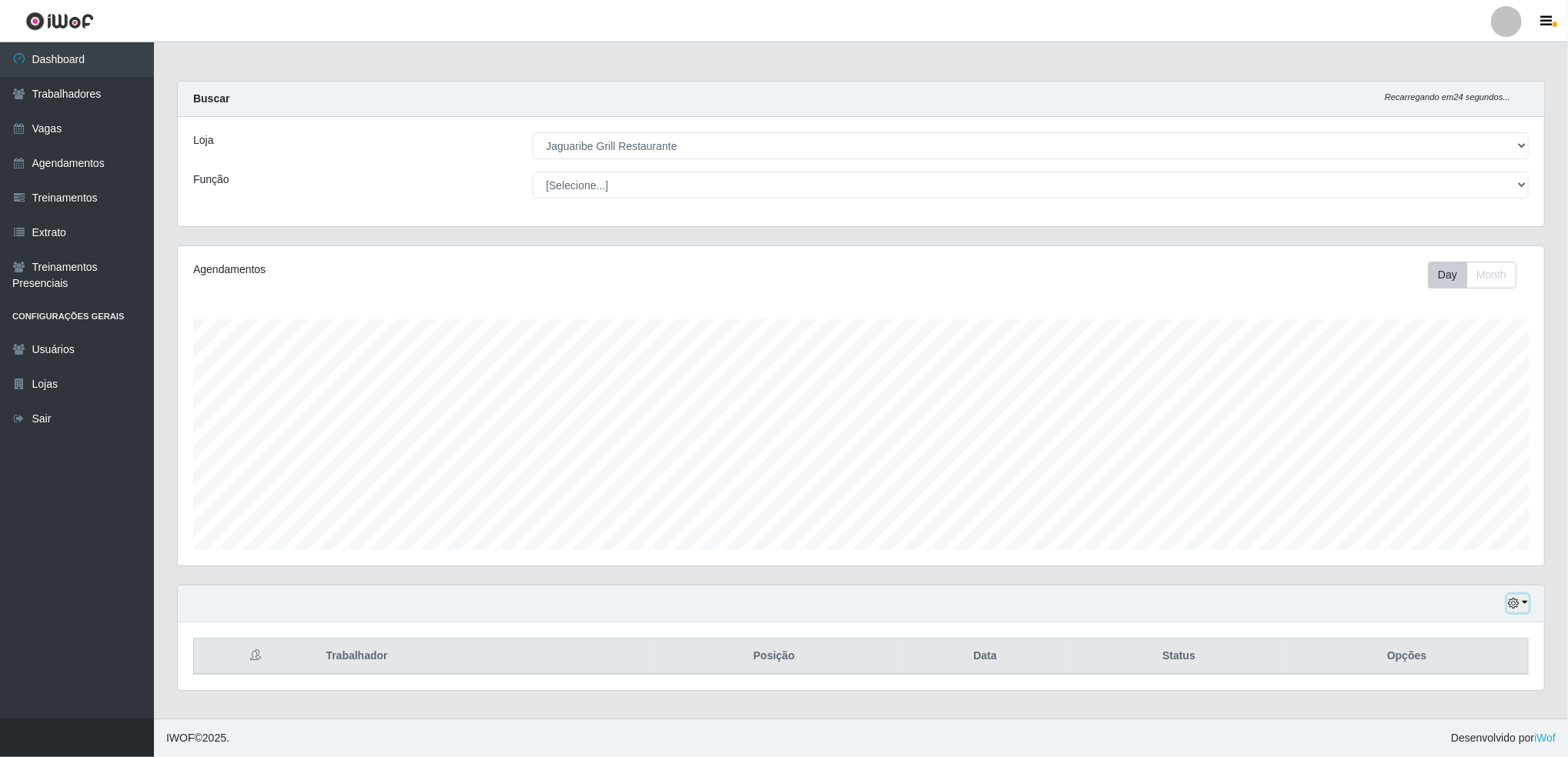
click at [1512, 604] on icon "button" at bounding box center [1514, 604] width 11 height 11
click at [1452, 470] on button "1 dia" at bounding box center [1466, 481] width 122 height 32
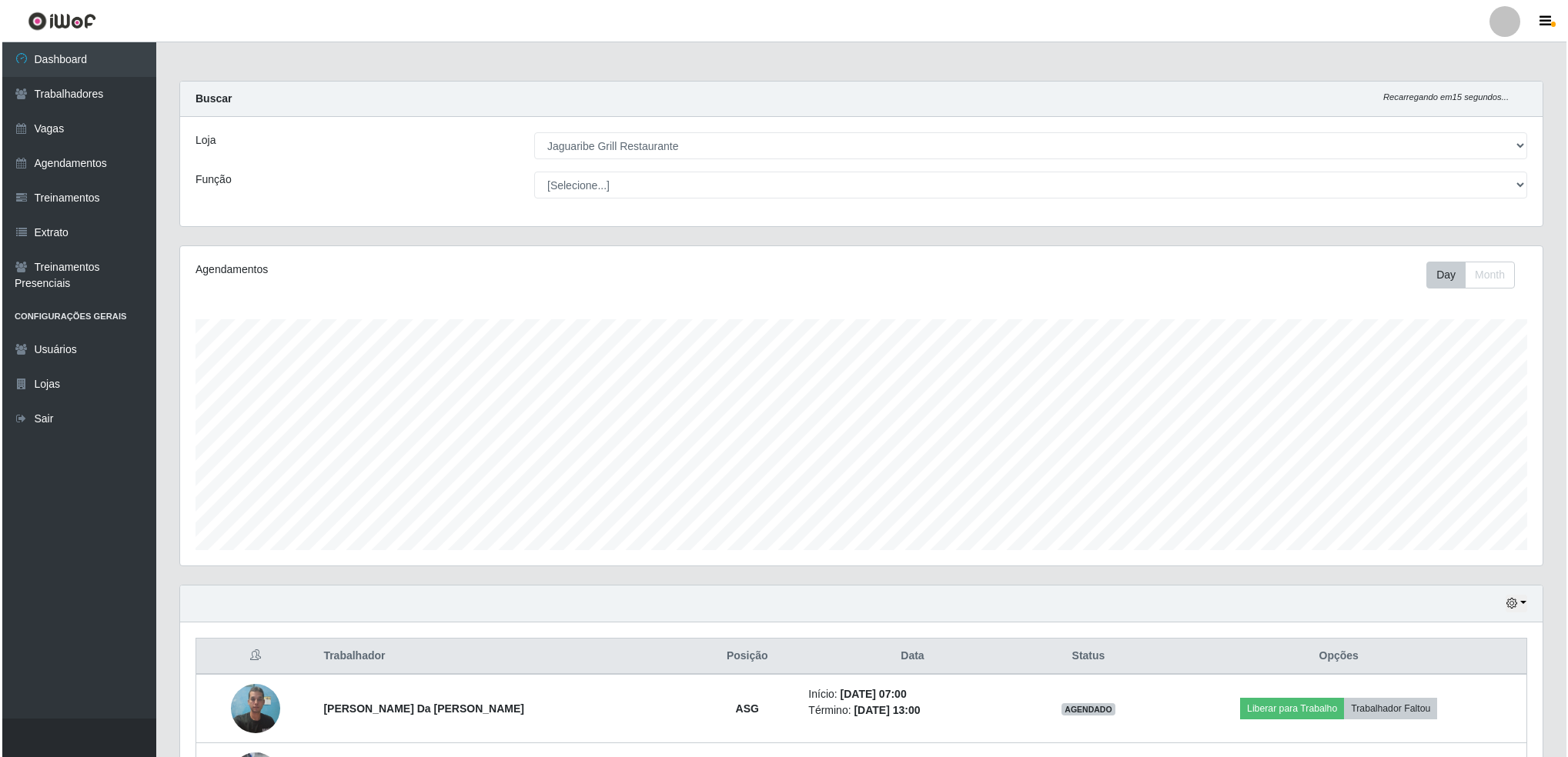
scroll to position [127, 0]
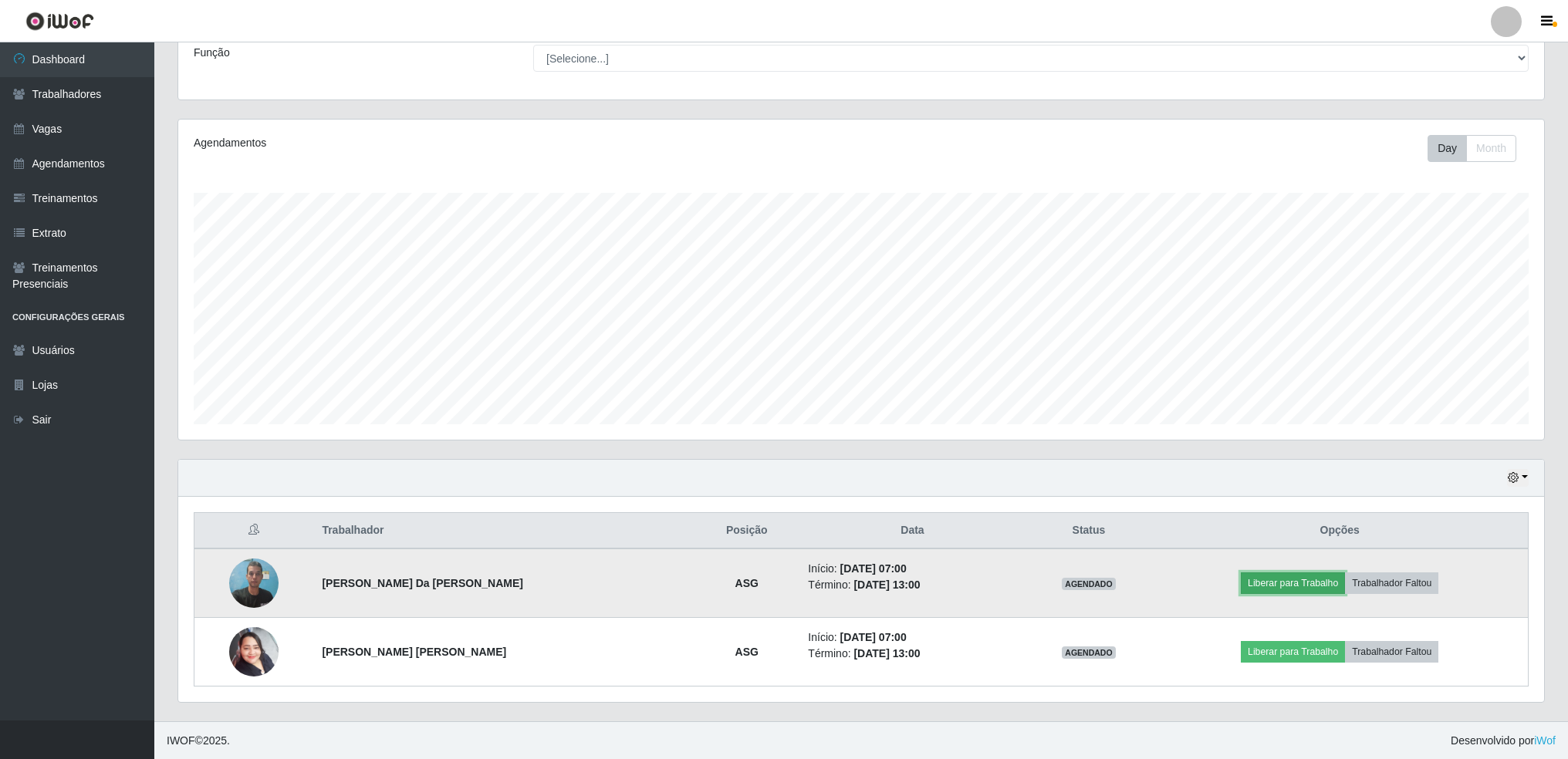
click at [1310, 586] on button "Liberar para Trabalho" at bounding box center [1292, 582] width 104 height 21
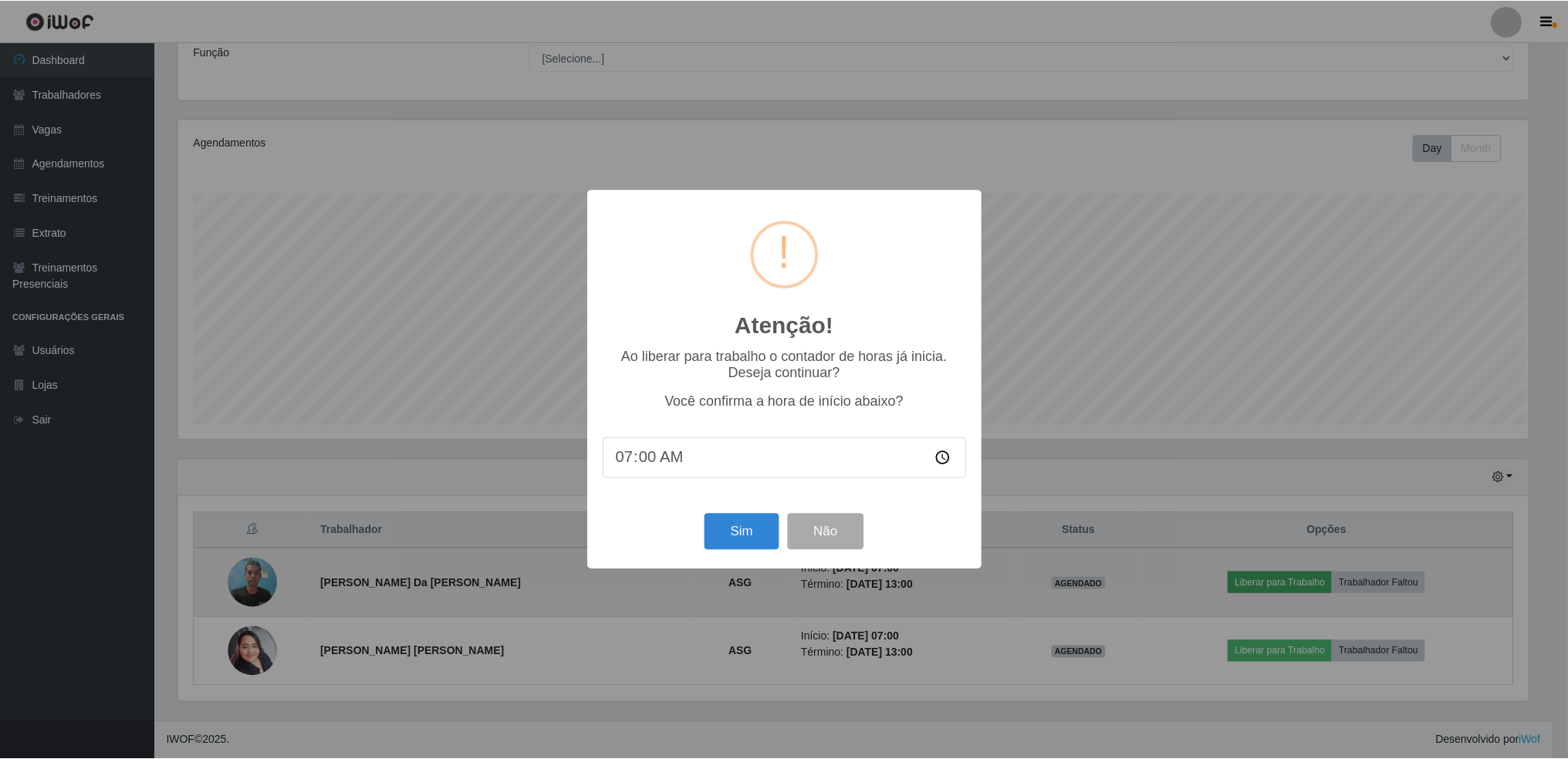
scroll to position [320, 1354]
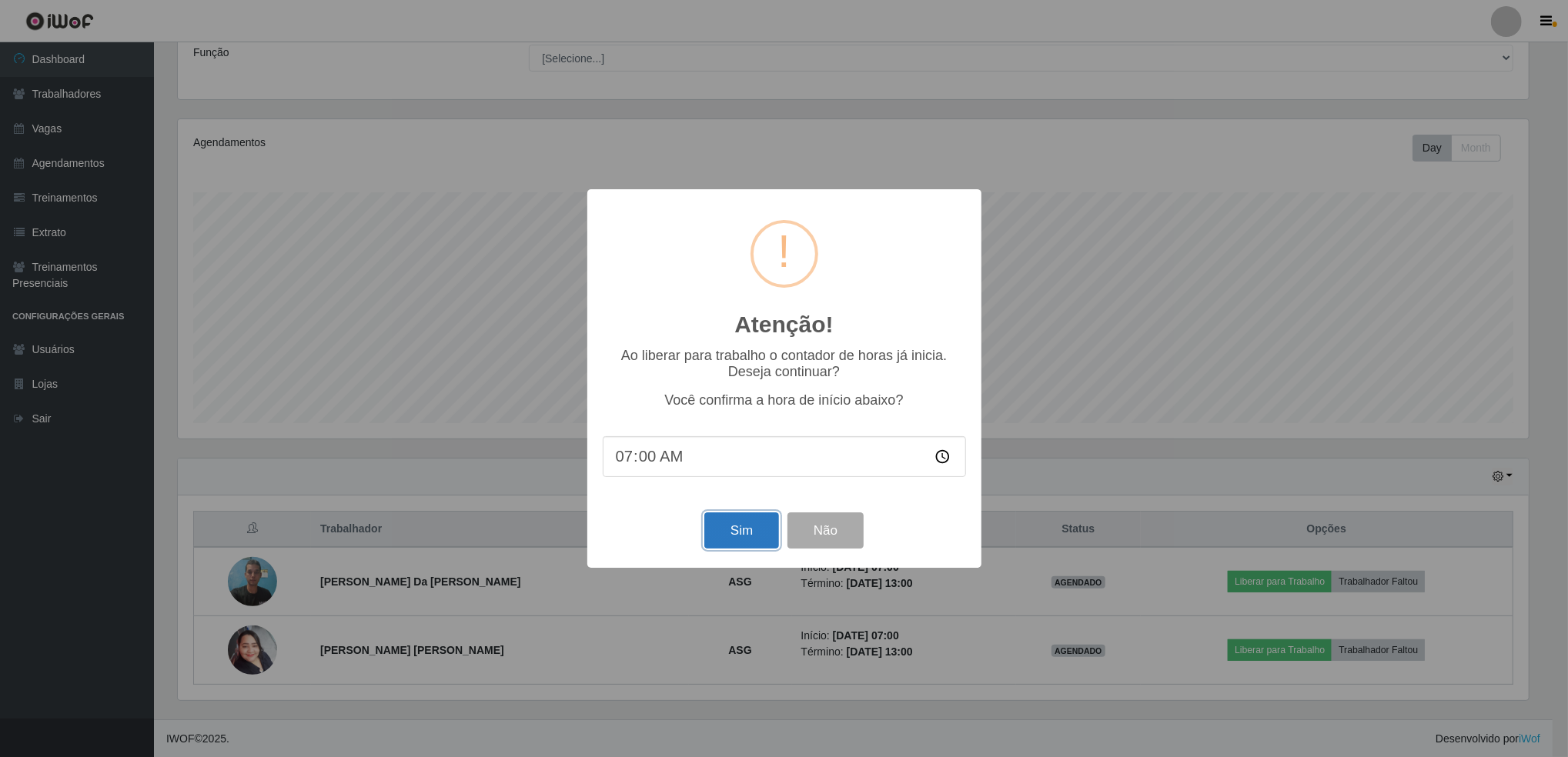
click at [758, 538] on button "Sim" at bounding box center [742, 530] width 75 height 36
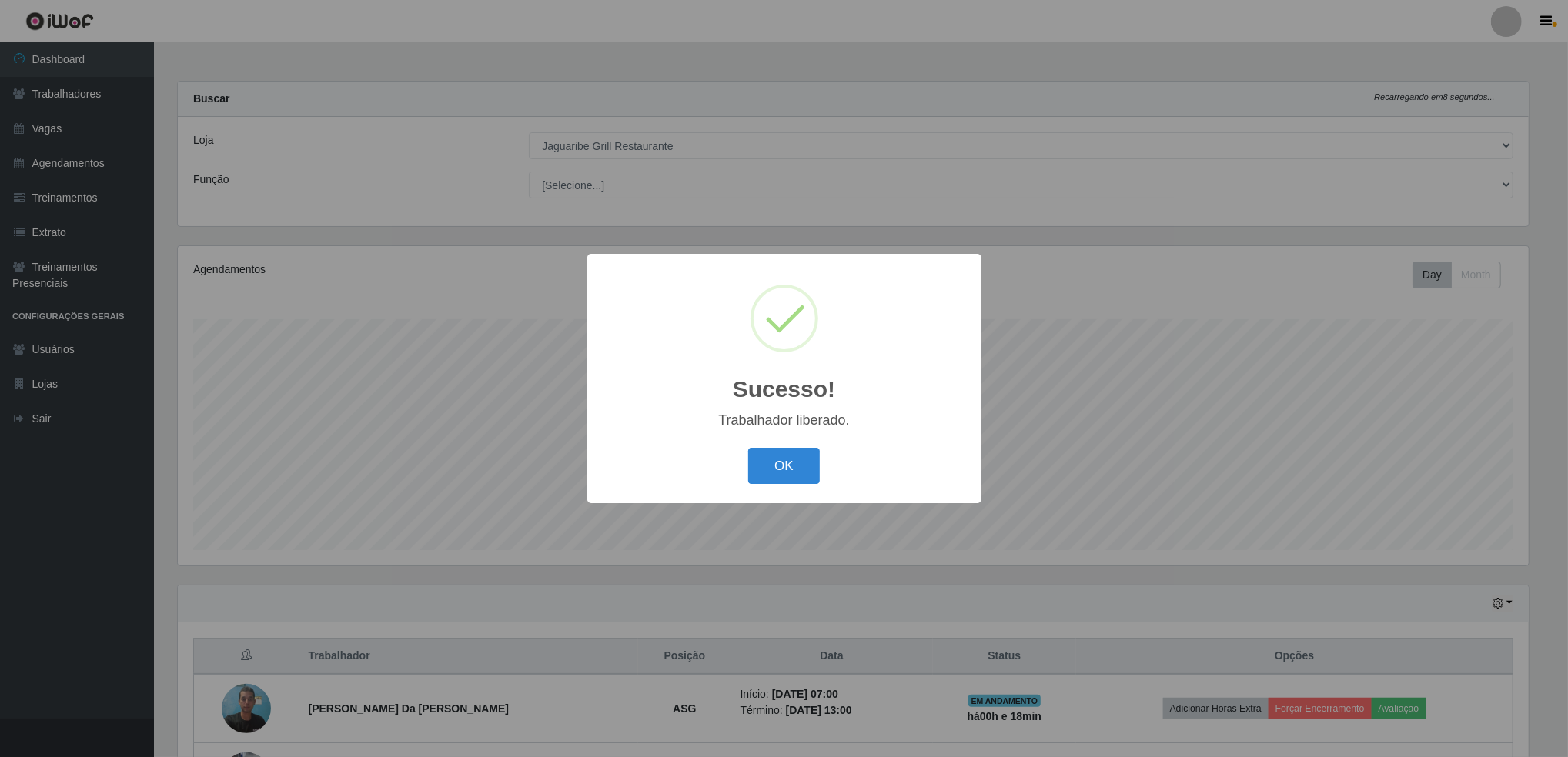
click at [748, 448] on button "OK" at bounding box center [784, 466] width 72 height 36
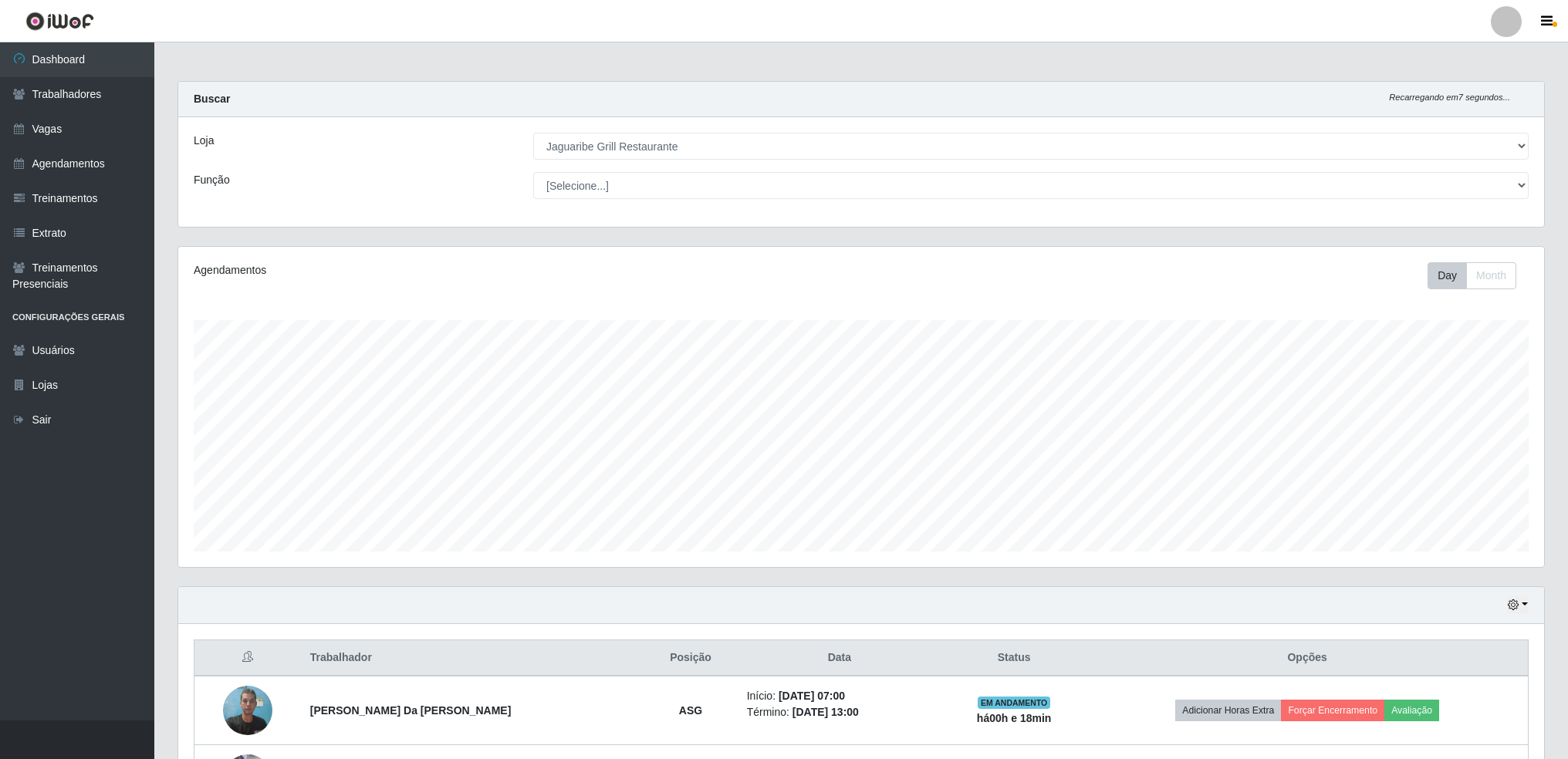
scroll to position [128, 0]
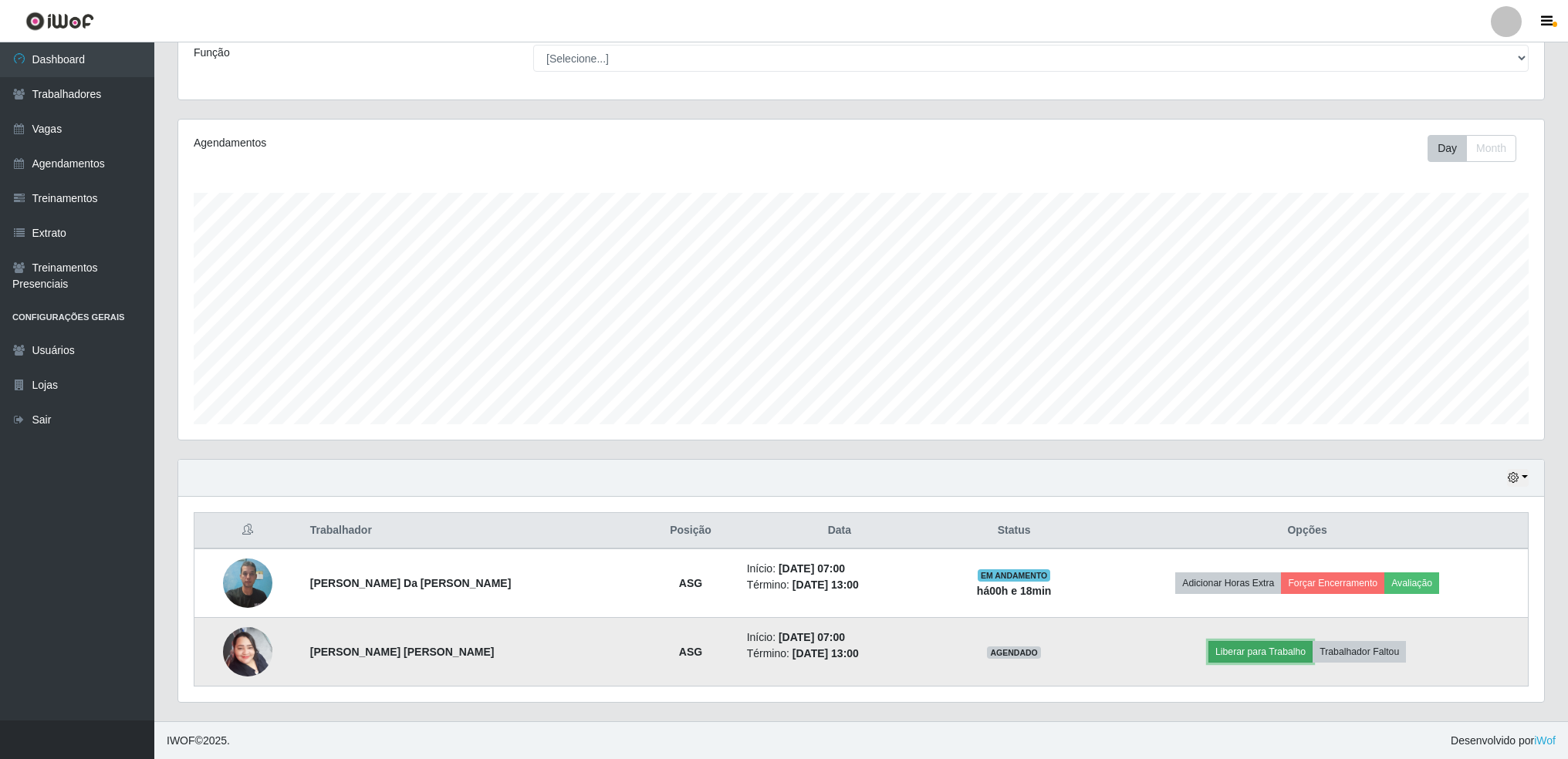
click at [1248, 652] on button "Liberar para Trabalho" at bounding box center [1260, 652] width 104 height 21
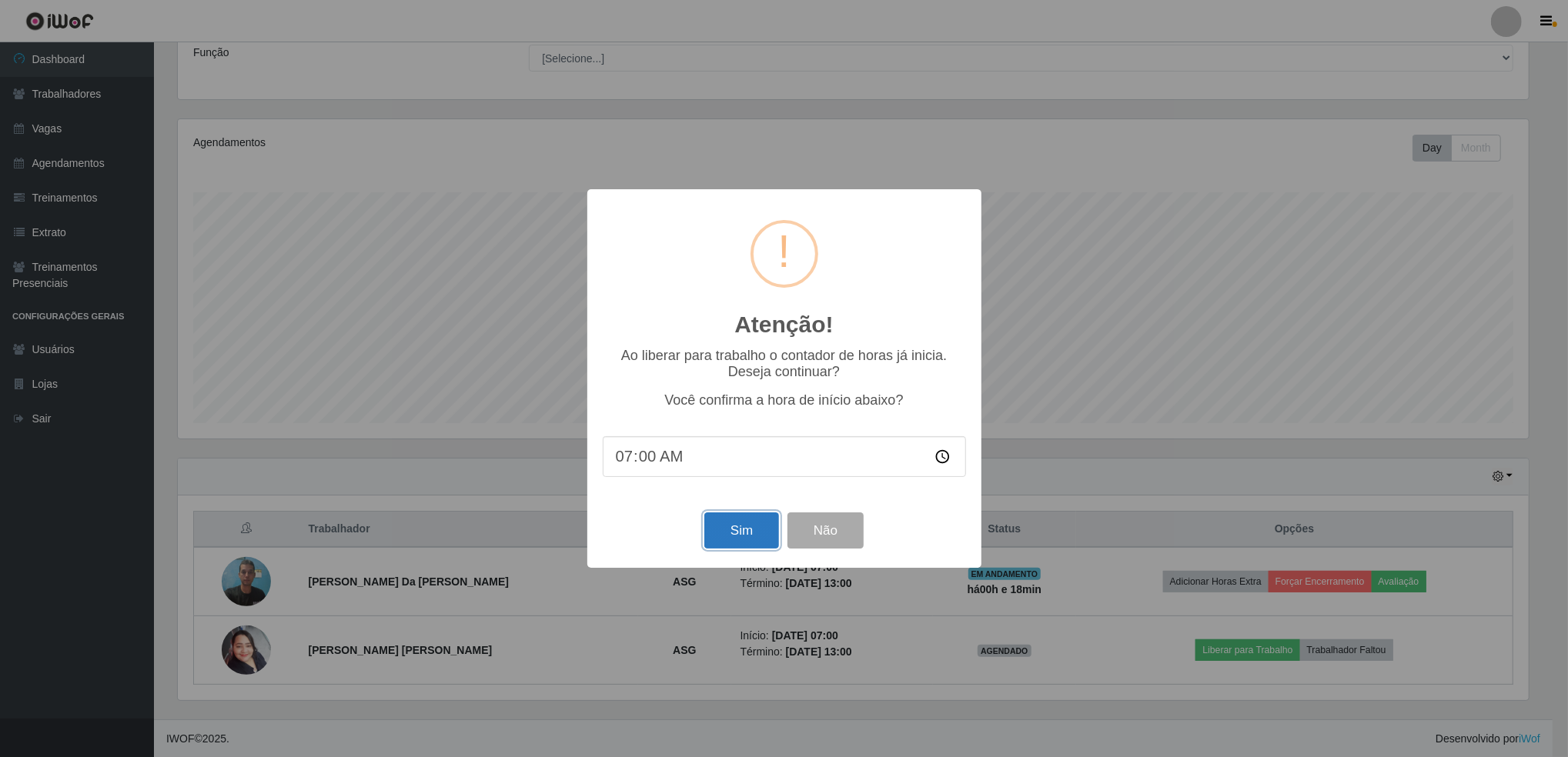
click at [742, 540] on button "Sim" at bounding box center [742, 530] width 75 height 36
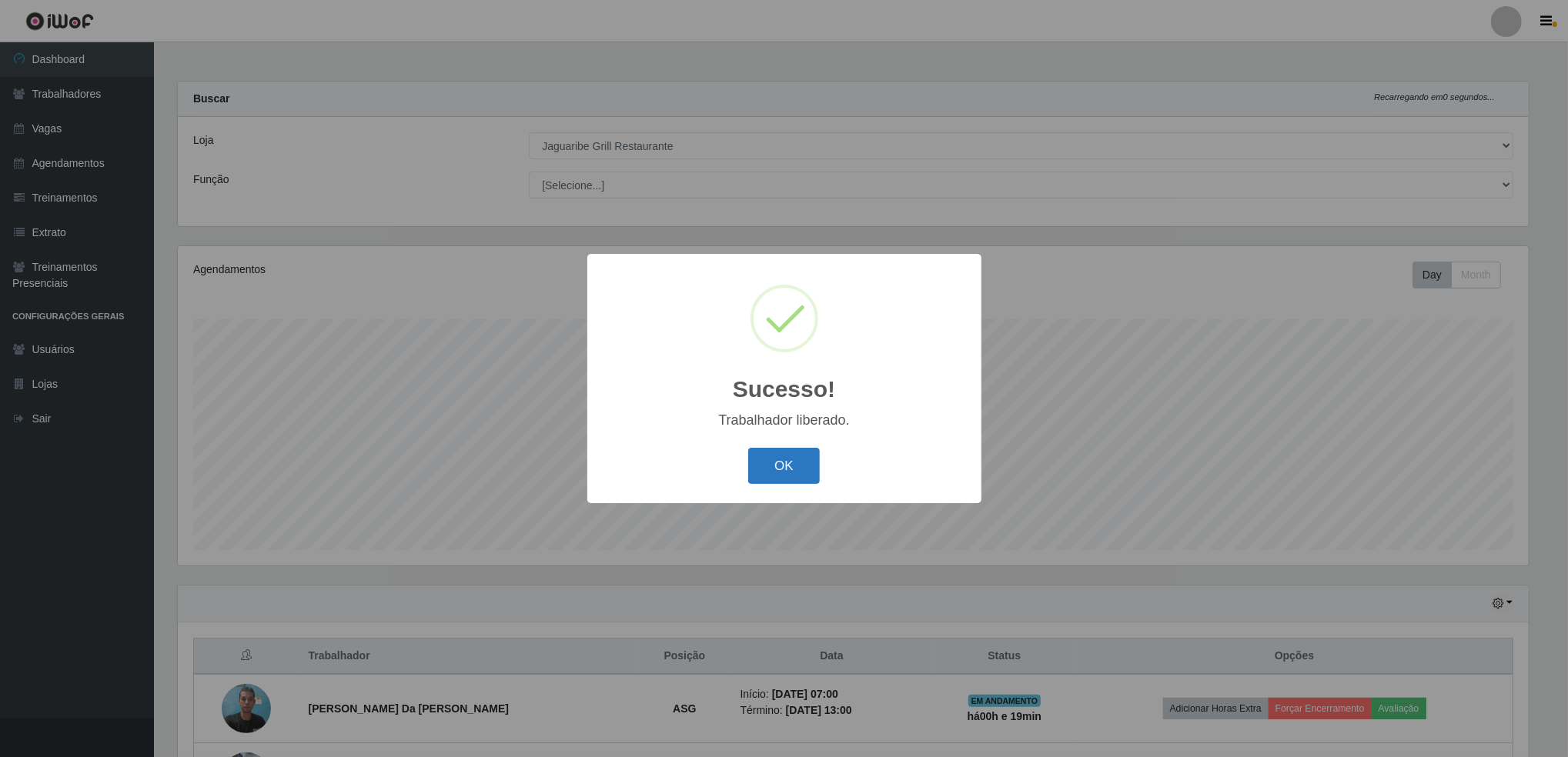
click at [807, 466] on button "OK" at bounding box center [784, 466] width 72 height 36
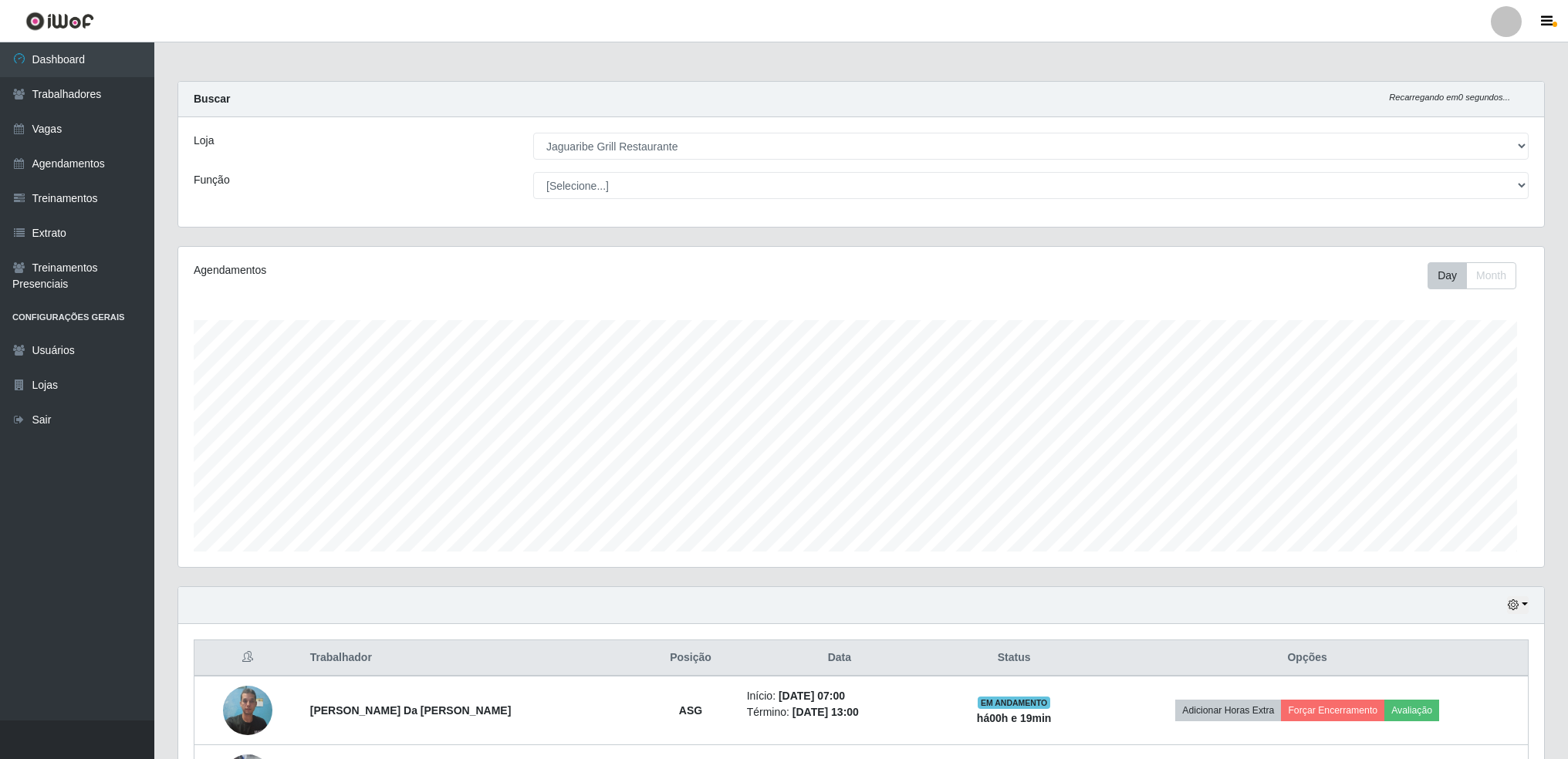
scroll to position [320, 1366]
